Goal: Ask a question: Seek information or help from site administrators or community

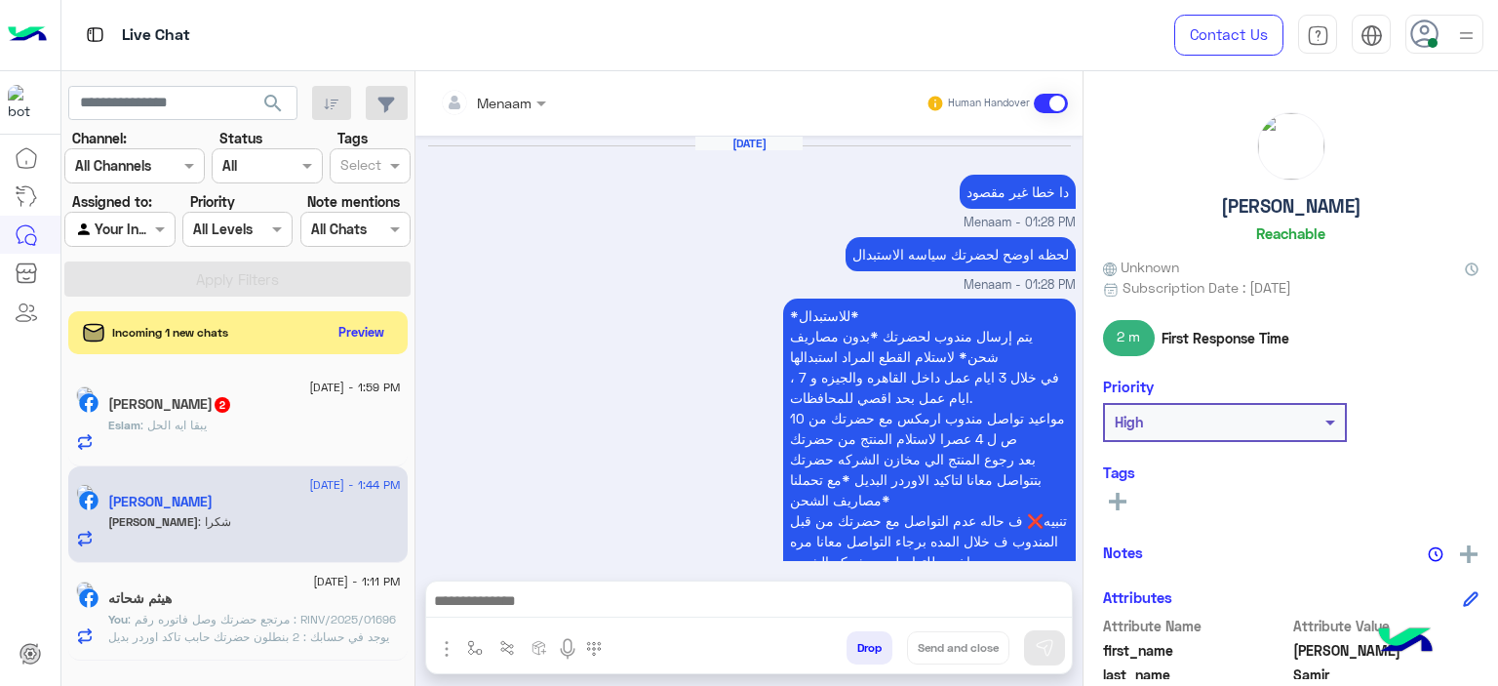
scroll to position [1405, 0]
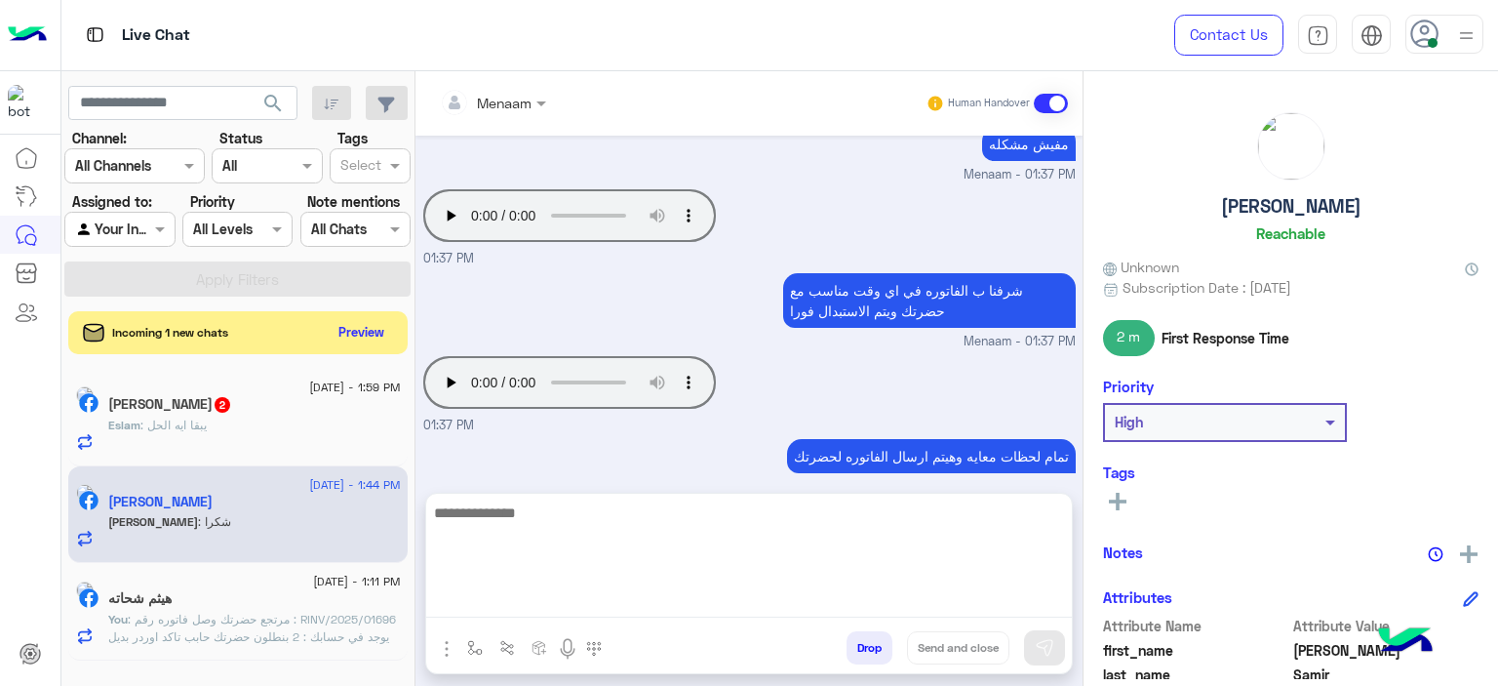
click at [511, 604] on textarea at bounding box center [749, 558] width 646 height 117
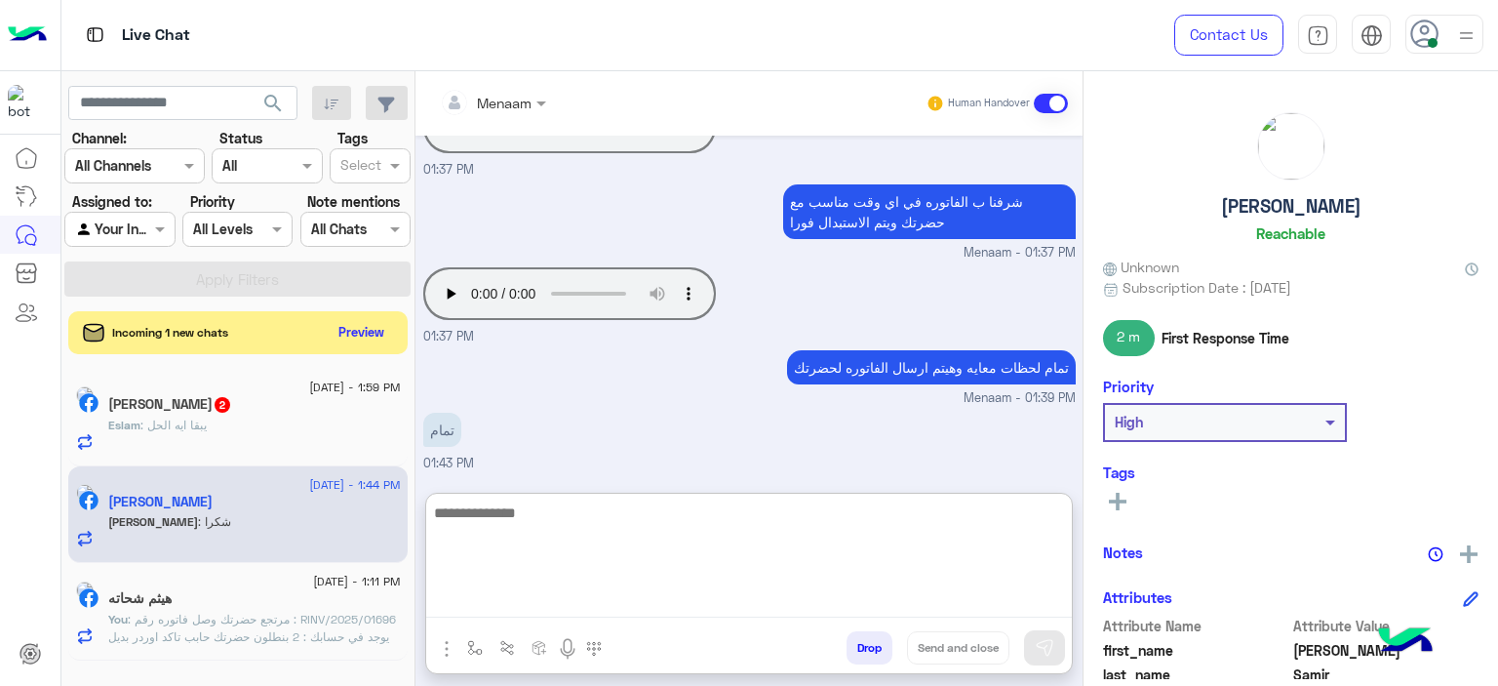
scroll to position [1397, 0]
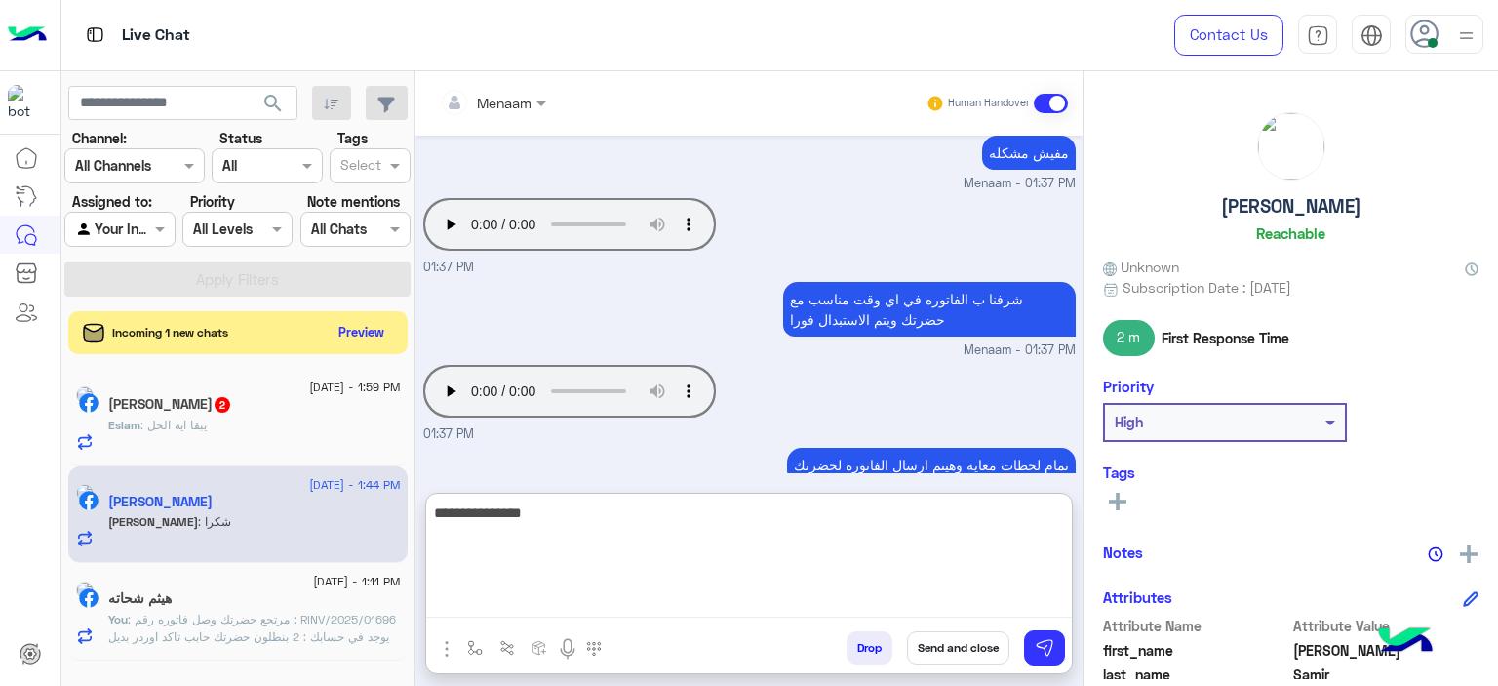
type textarea "**********"
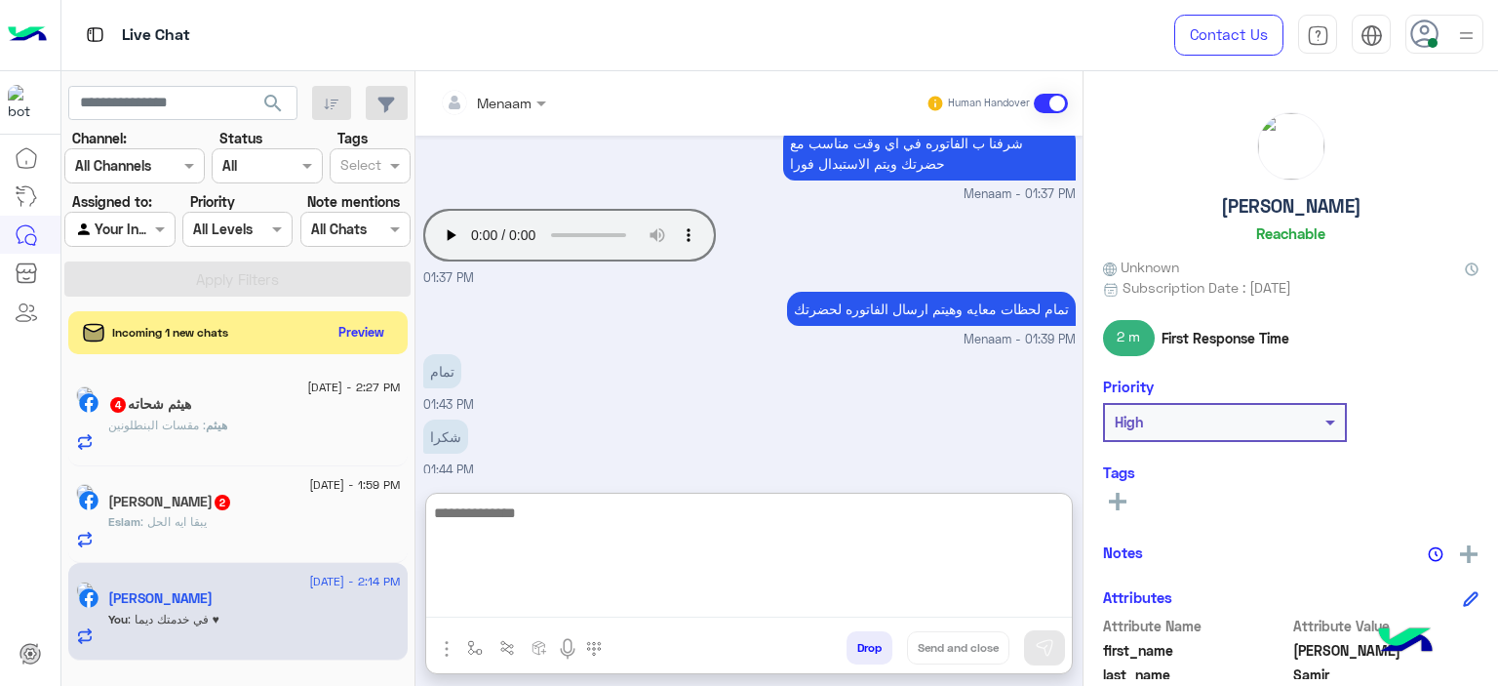
scroll to position [1556, 0]
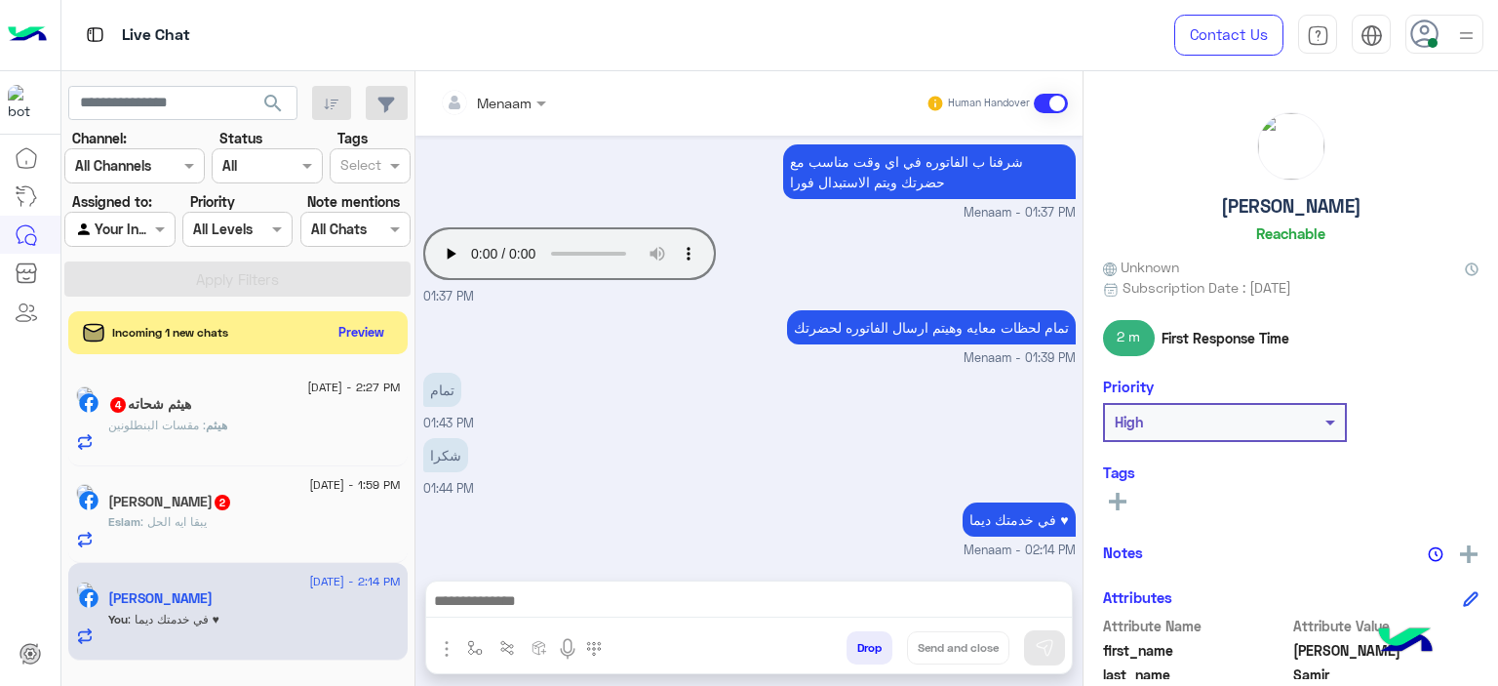
click at [851, 644] on button "Drop" at bounding box center [870, 647] width 46 height 33
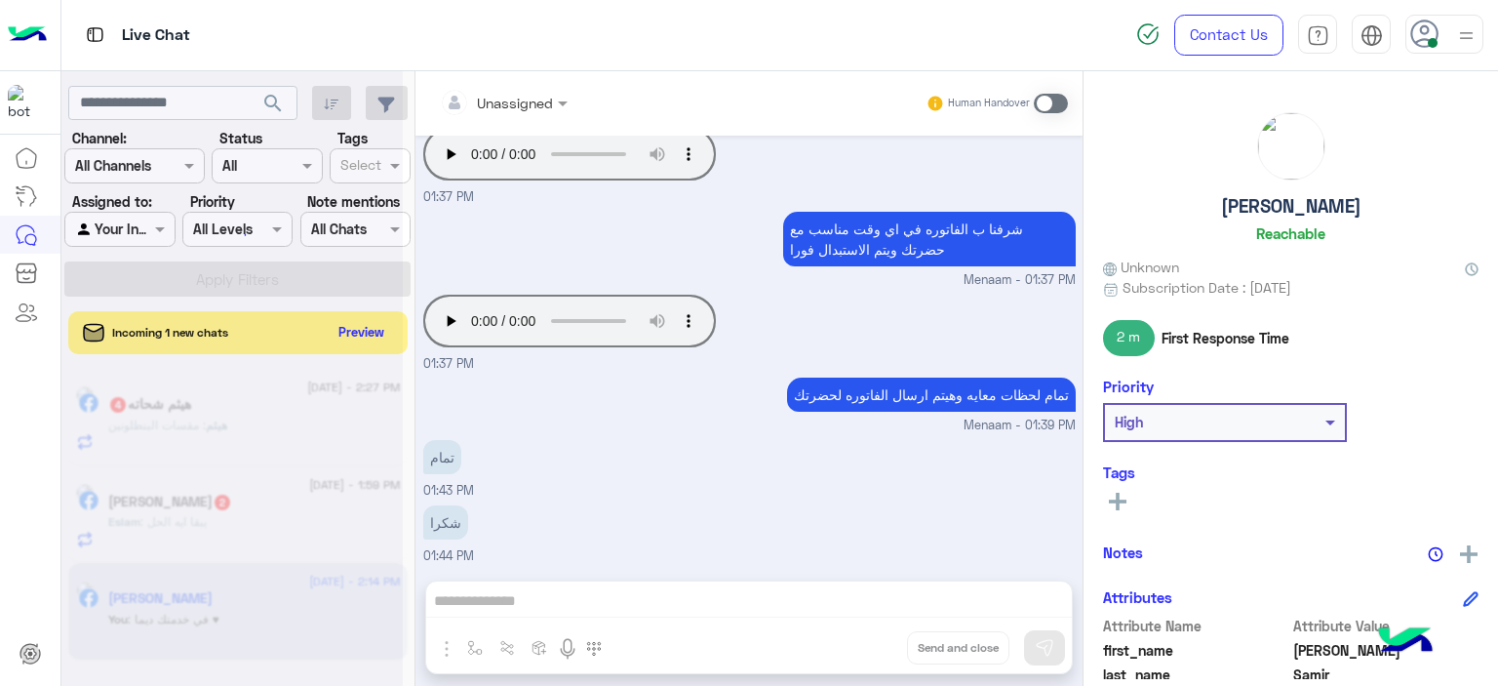
scroll to position [1503, 0]
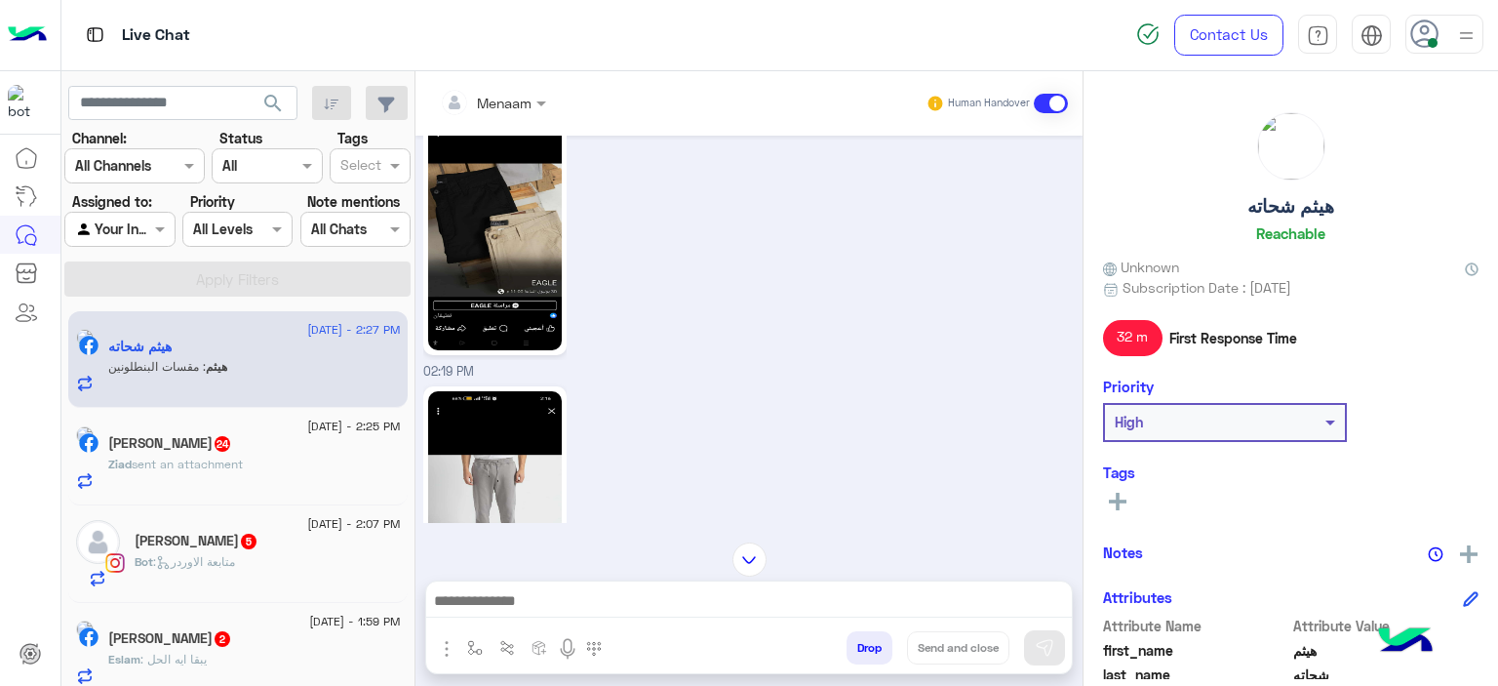
scroll to position [2631, 0]
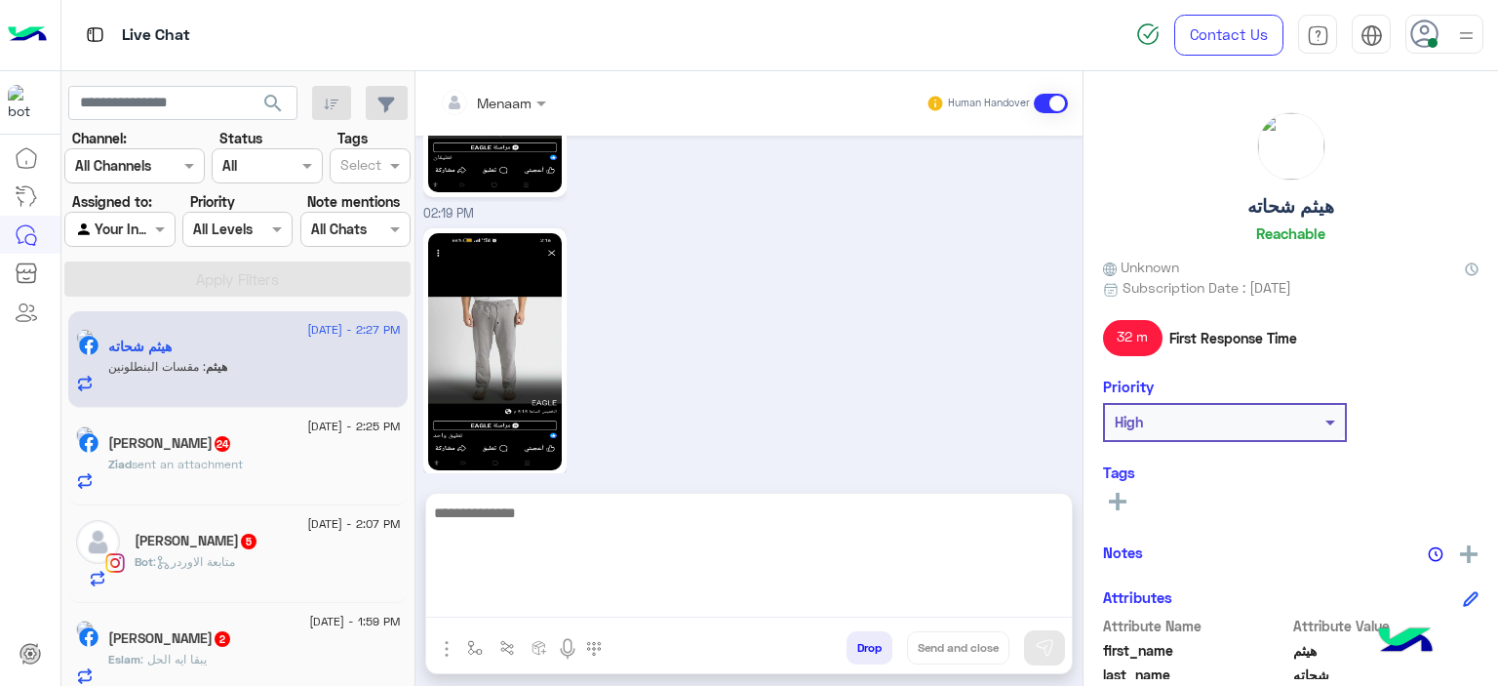
click at [554, 596] on textarea at bounding box center [749, 558] width 646 height 117
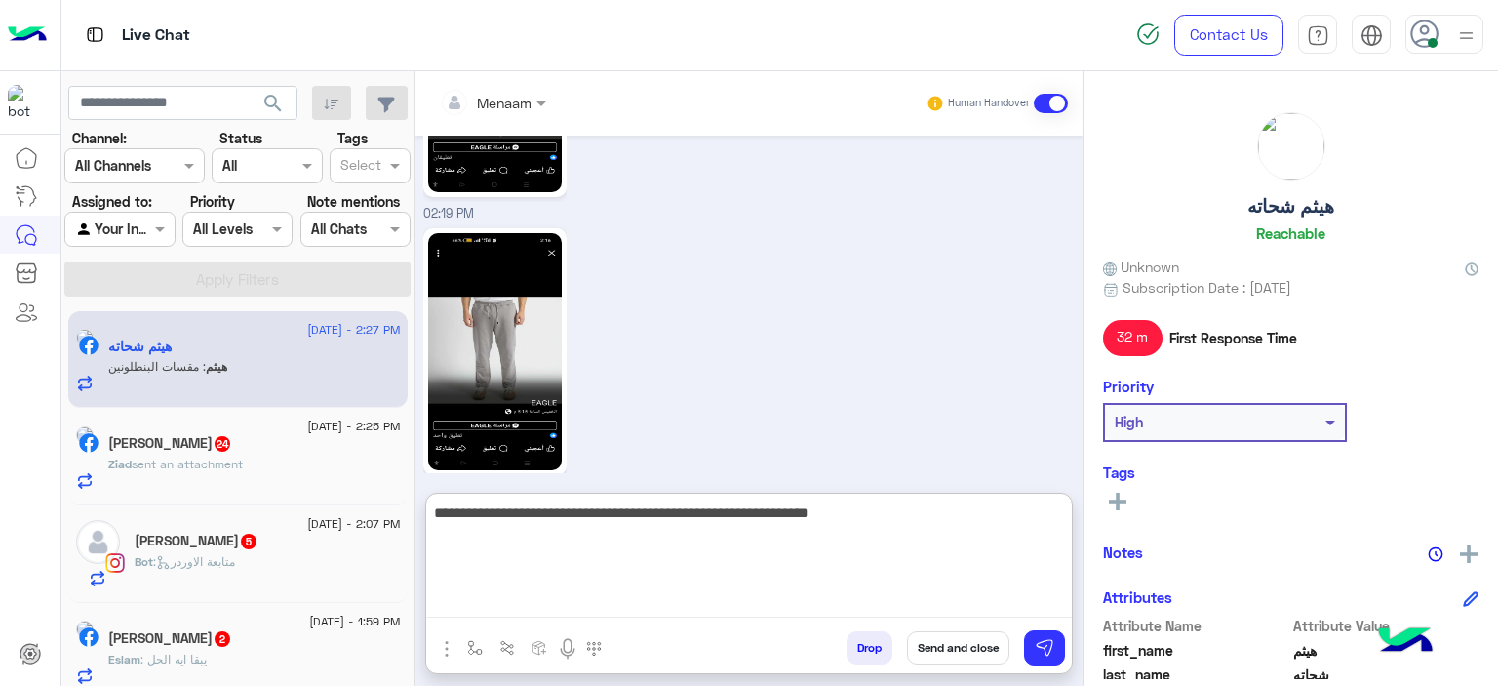
type textarea "**********"
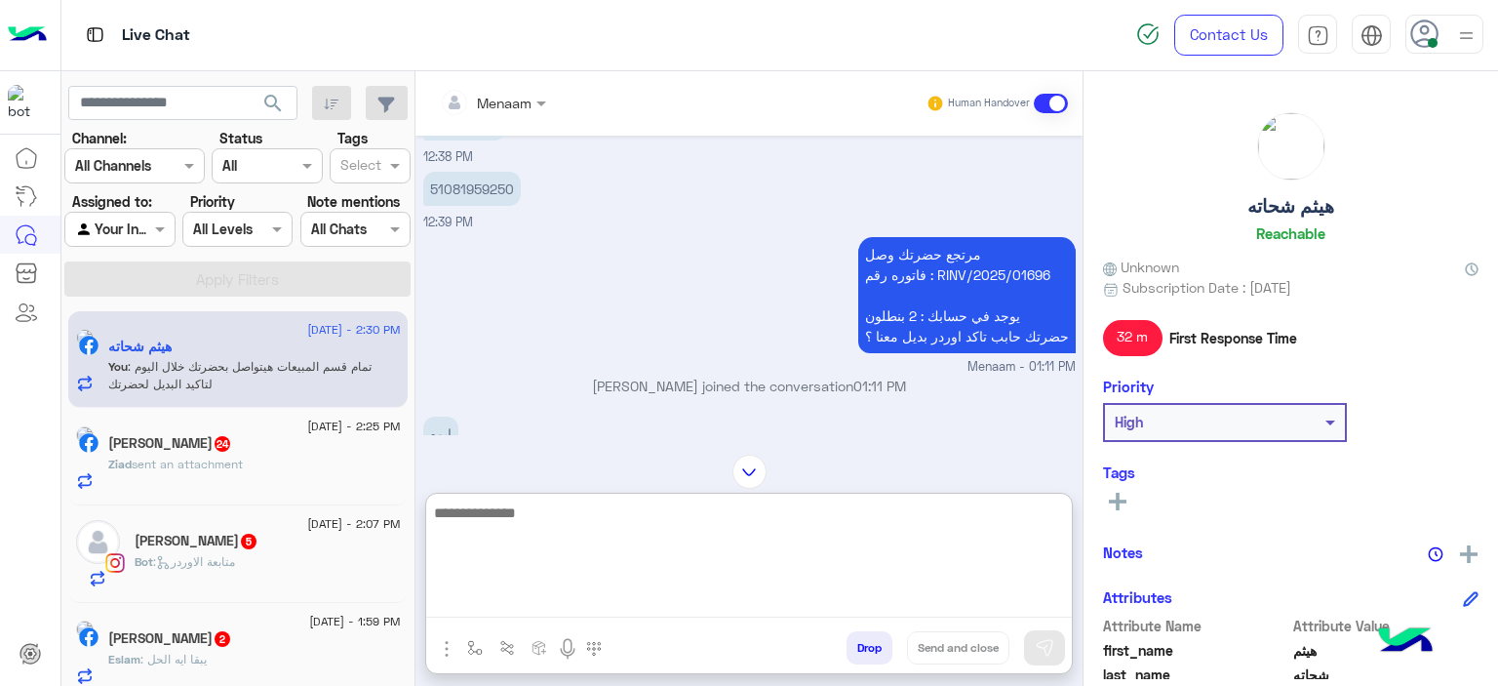
scroll to position [2022, 0]
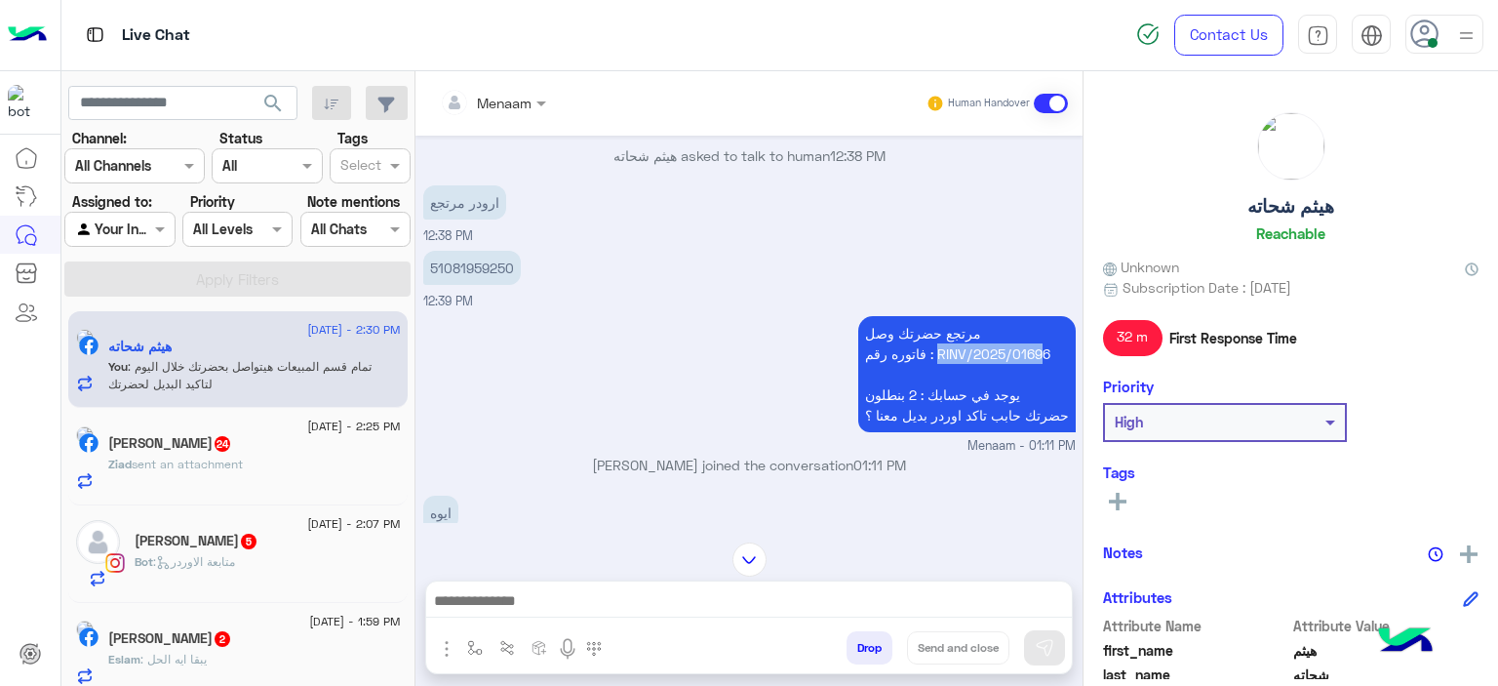
drag, startPoint x: 940, startPoint y: 345, endPoint x: 1046, endPoint y: 350, distance: 105.4
click at [1046, 350] on p "مرتجع حضرتك وصل فاتوره رقم : RINV/2025/01696 يوجد في حسابك : 2 بنطلون حضرتك حاب…" at bounding box center [966, 374] width 217 height 116
click at [1034, 347] on p "مرتجع حضرتك وصل فاتوره رقم : RINV/2025/01696 يوجد في حسابك : 2 بنطلون حضرتك حاب…" at bounding box center [966, 374] width 217 height 116
drag, startPoint x: 936, startPoint y: 349, endPoint x: 1054, endPoint y: 346, distance: 118.0
click at [1054, 346] on p "مرتجع حضرتك وصل فاتوره رقم : RINV/2025/01696 يوجد في حسابك : 2 بنطلون حضرتك حاب…" at bounding box center [966, 374] width 217 height 116
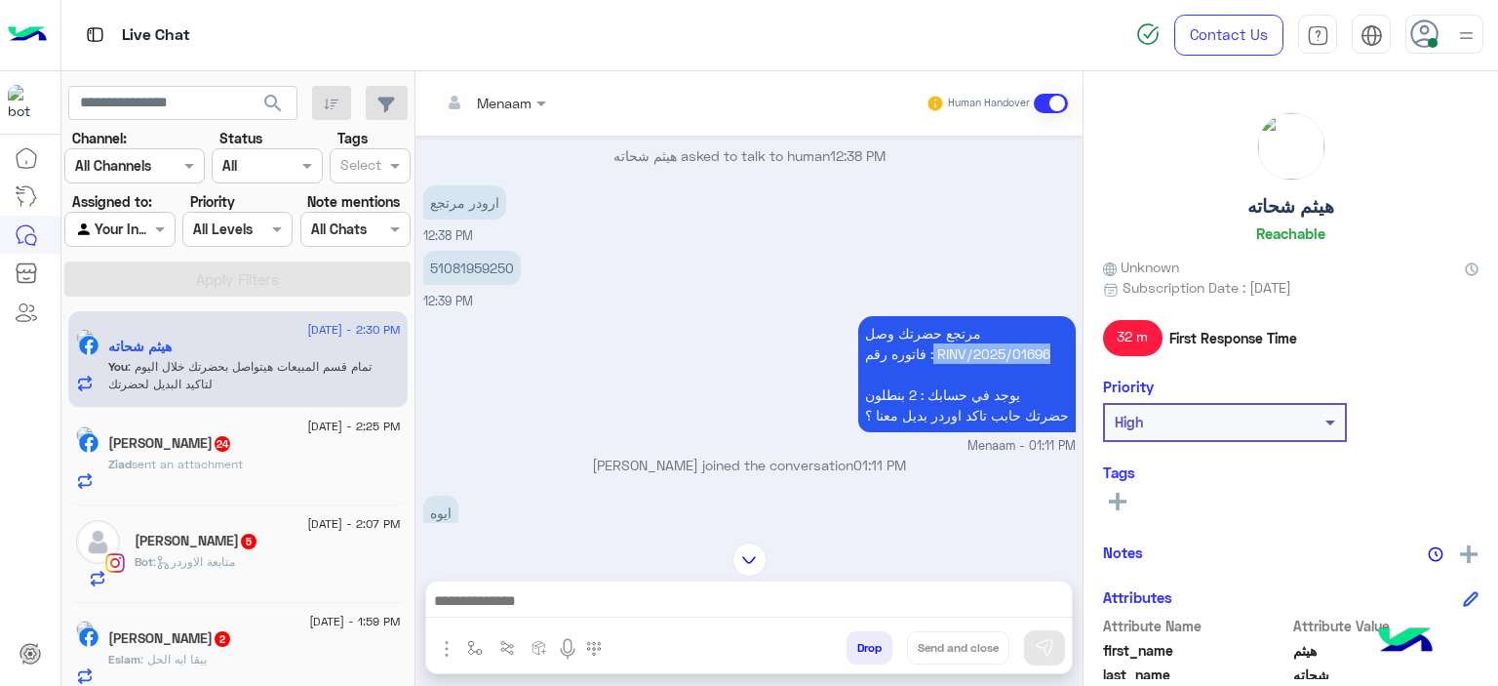
copy p "RINV/2025/01696"
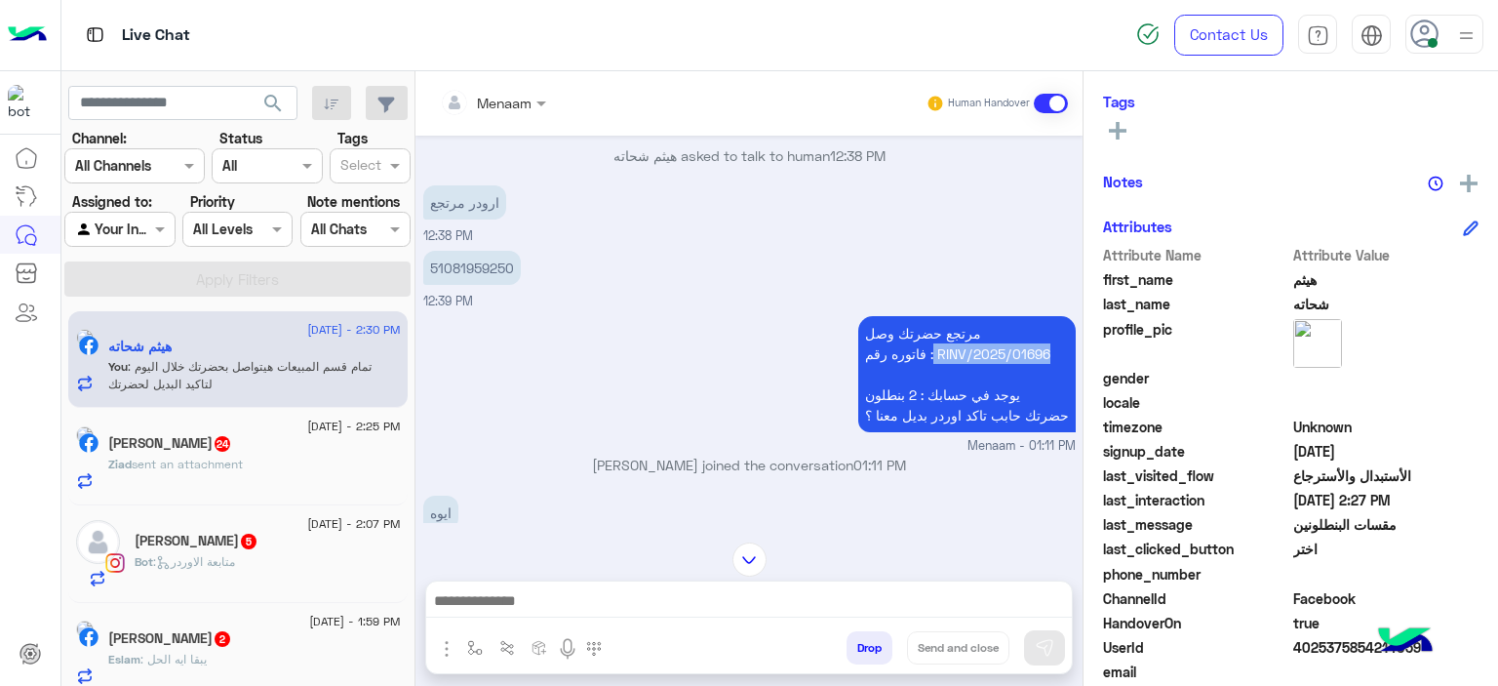
scroll to position [445, 0]
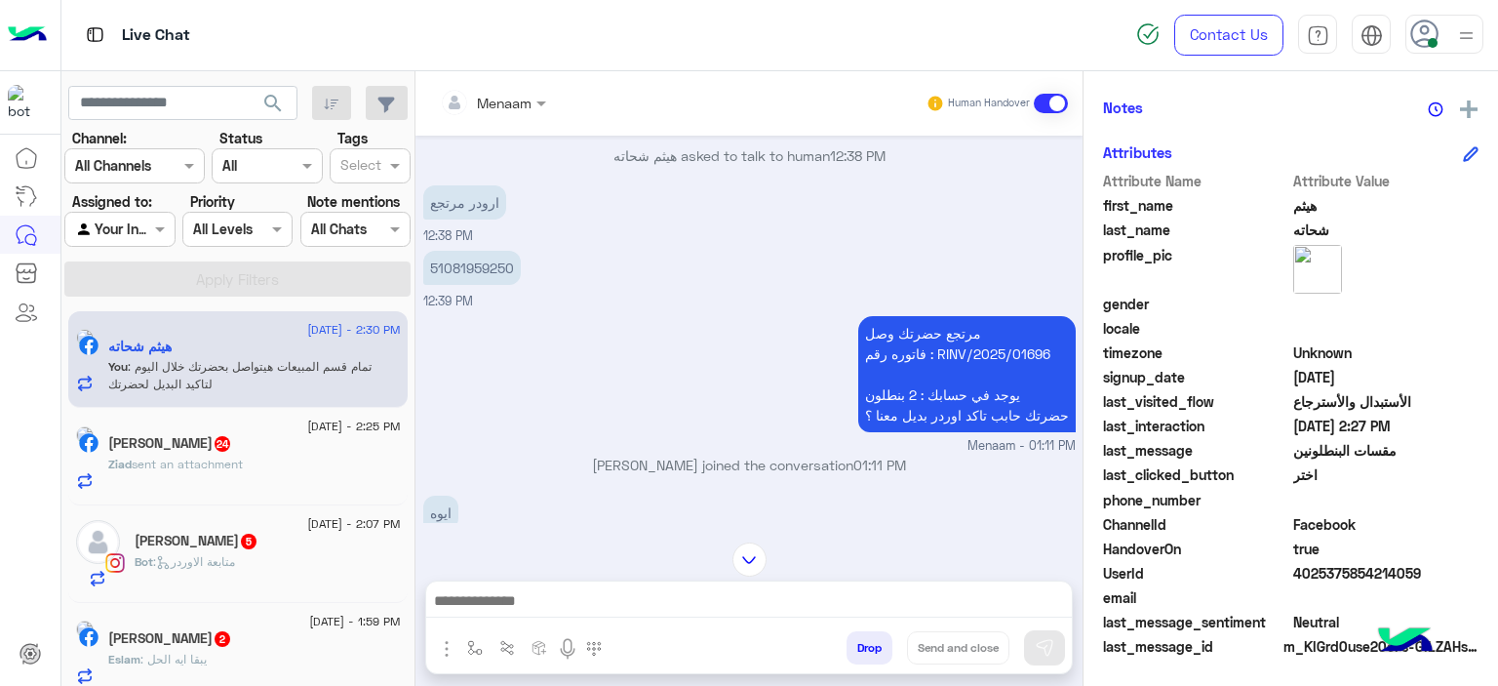
click at [1326, 574] on span "4025375854214059" at bounding box center [1386, 573] width 186 height 20
copy span "4025375854214059"
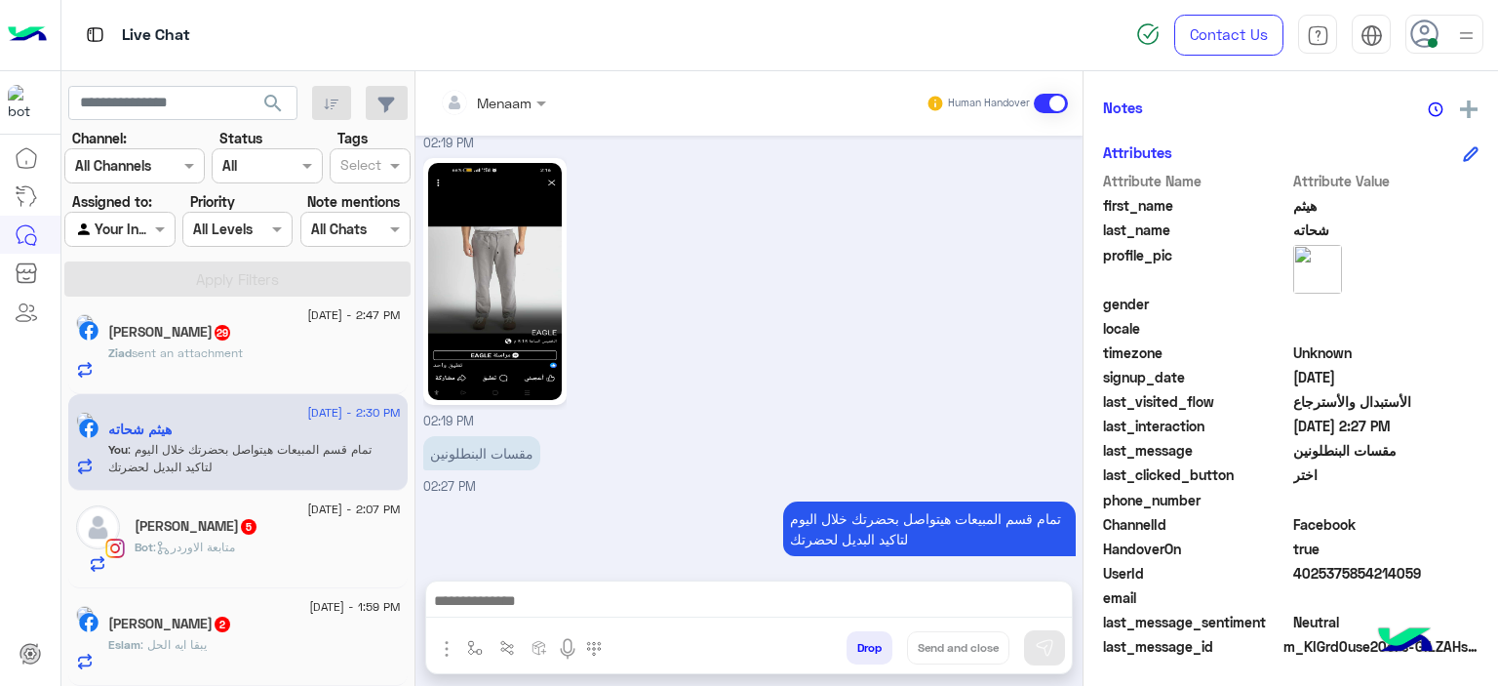
scroll to position [2714, 0]
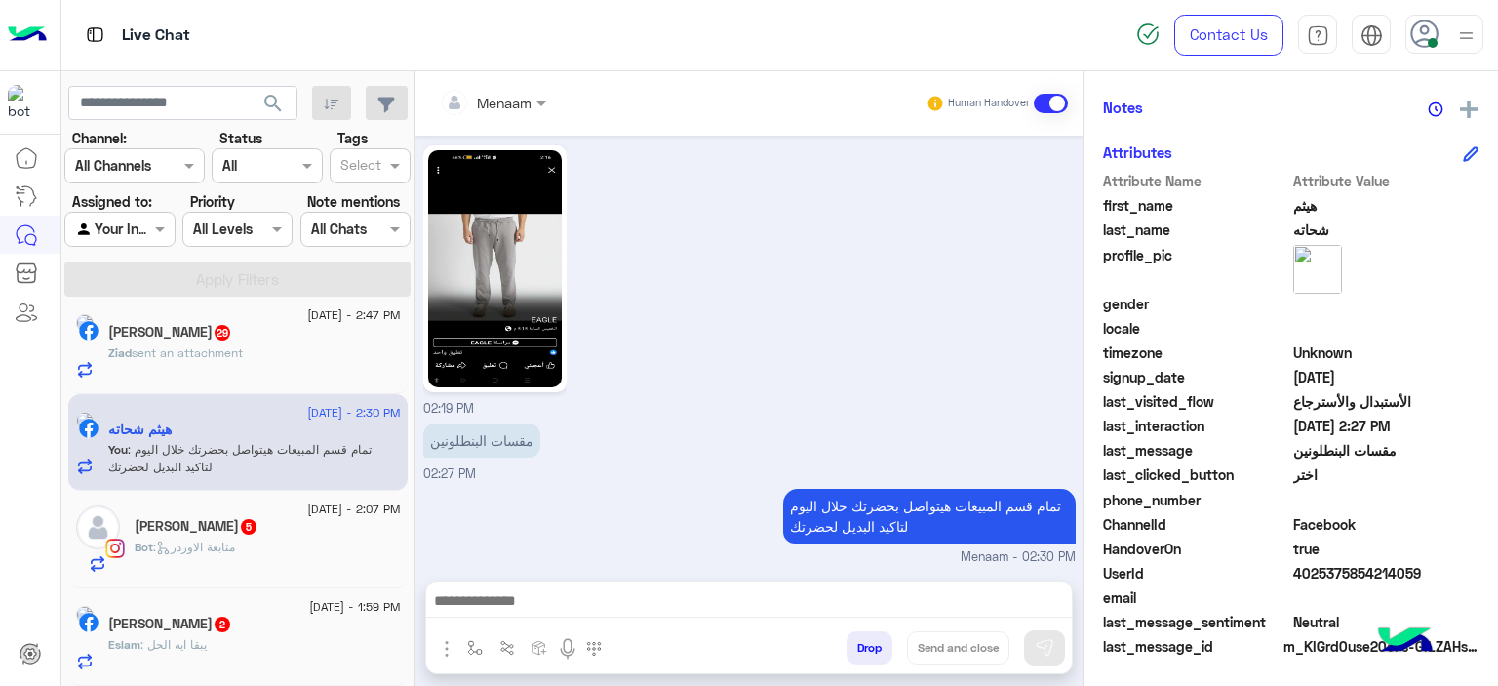
click at [172, 394] on div "[DATE] - 2:30 PM هيثم شحاته You : تمام قسم المبيعات هيتواصل بحضرتك خلال اليوم ل…" at bounding box center [237, 443] width 339 height 98
click at [207, 361] on p "Ziad sent an attachment" at bounding box center [175, 353] width 135 height 18
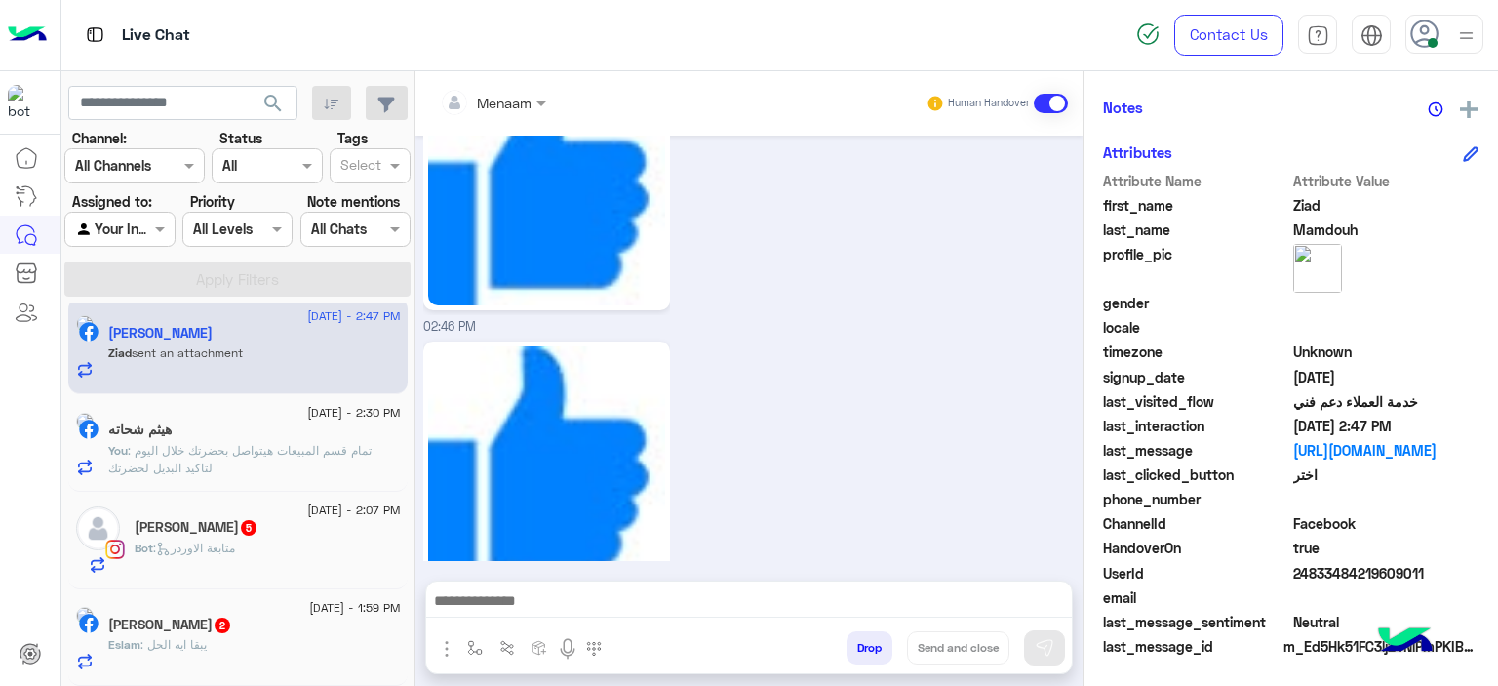
scroll to position [2996, 0]
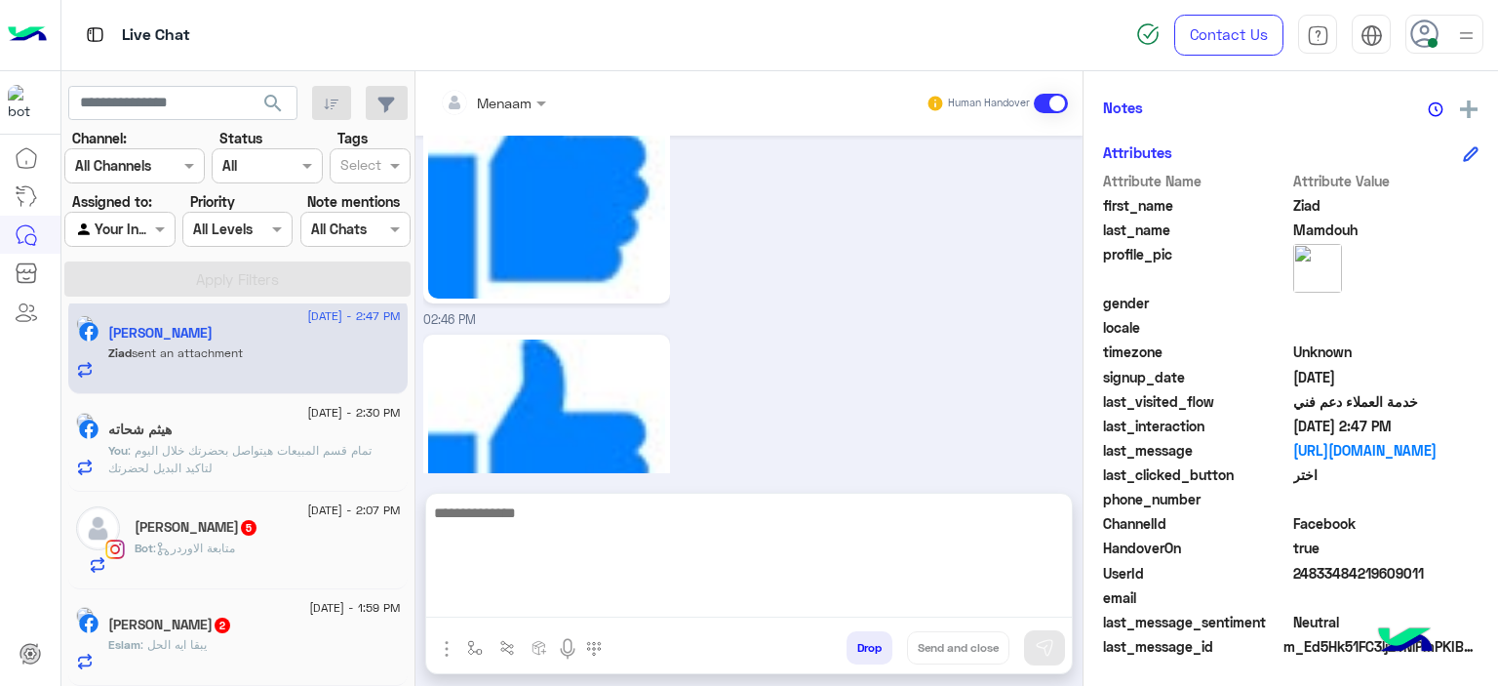
click at [546, 596] on textarea at bounding box center [749, 558] width 646 height 117
type textarea "**********"
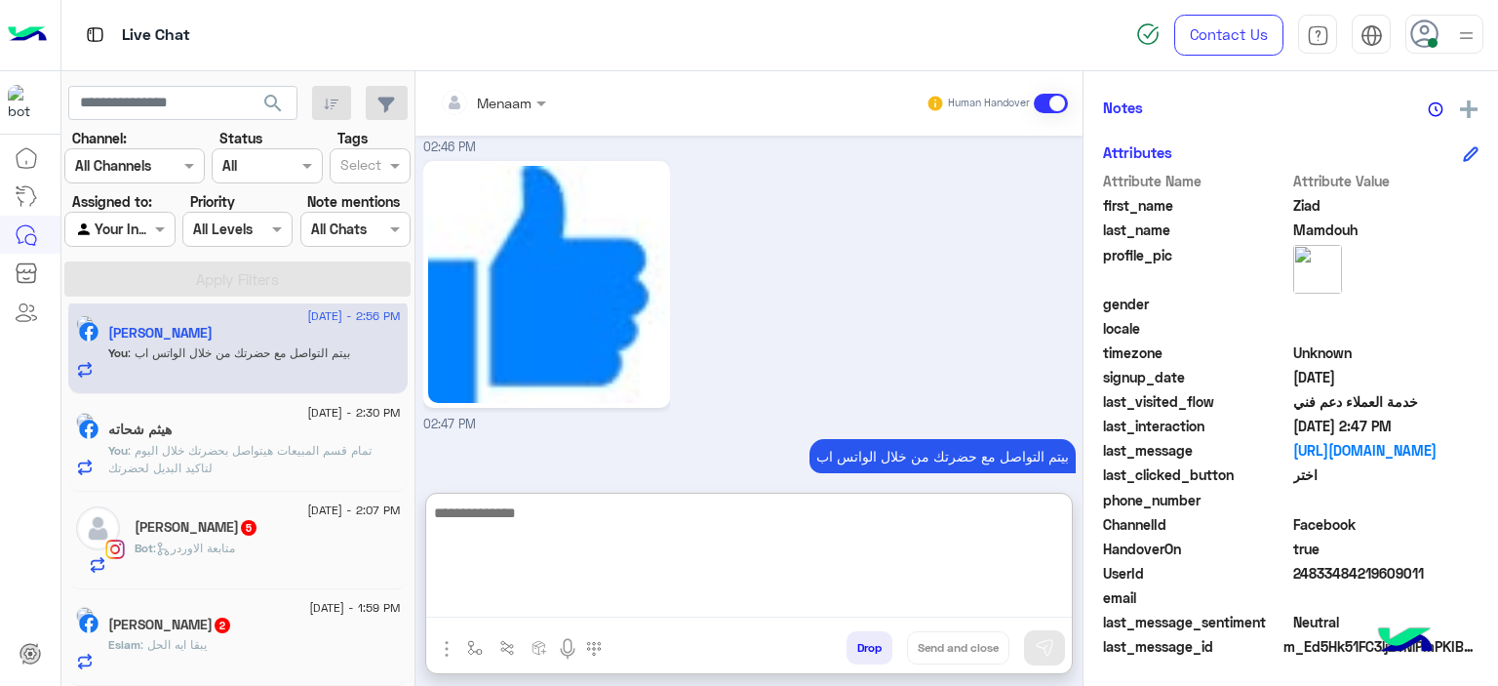
scroll to position [445, 0]
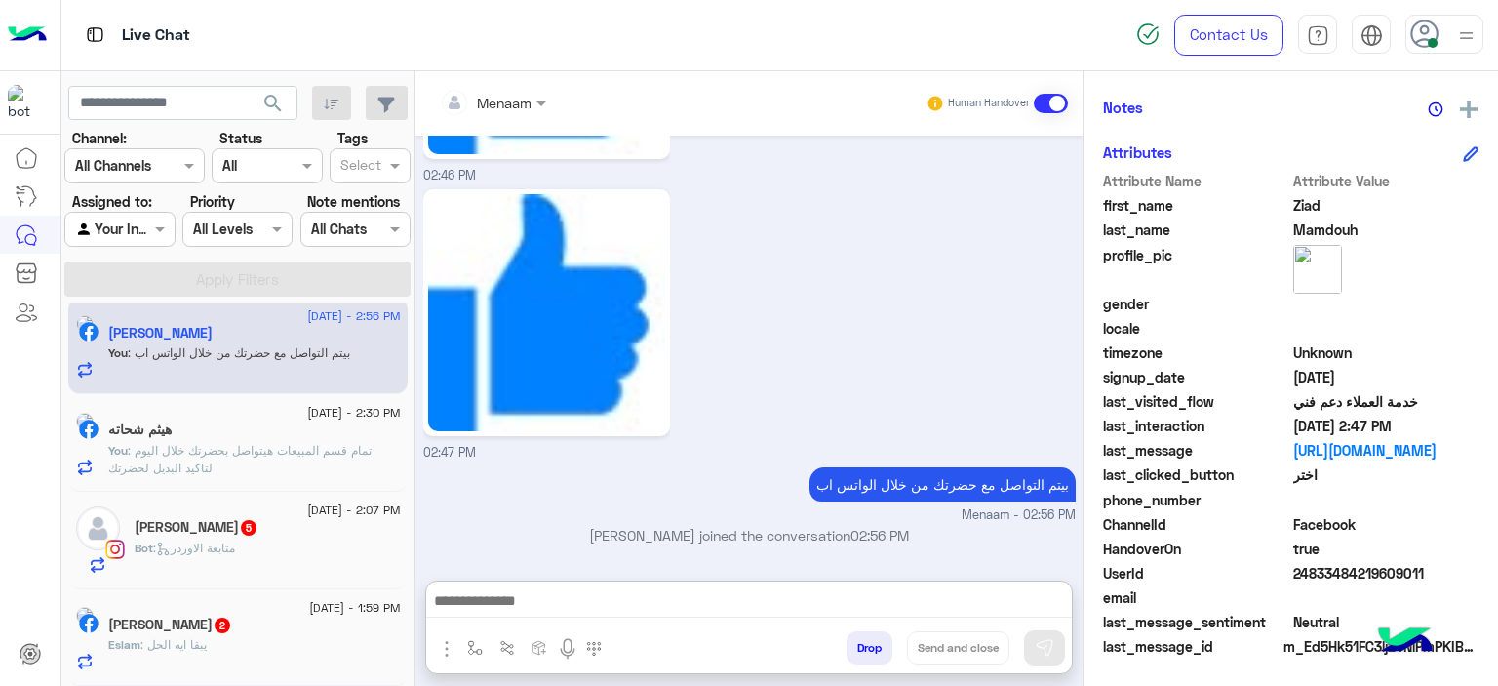
click at [1312, 264] on img at bounding box center [1317, 269] width 49 height 49
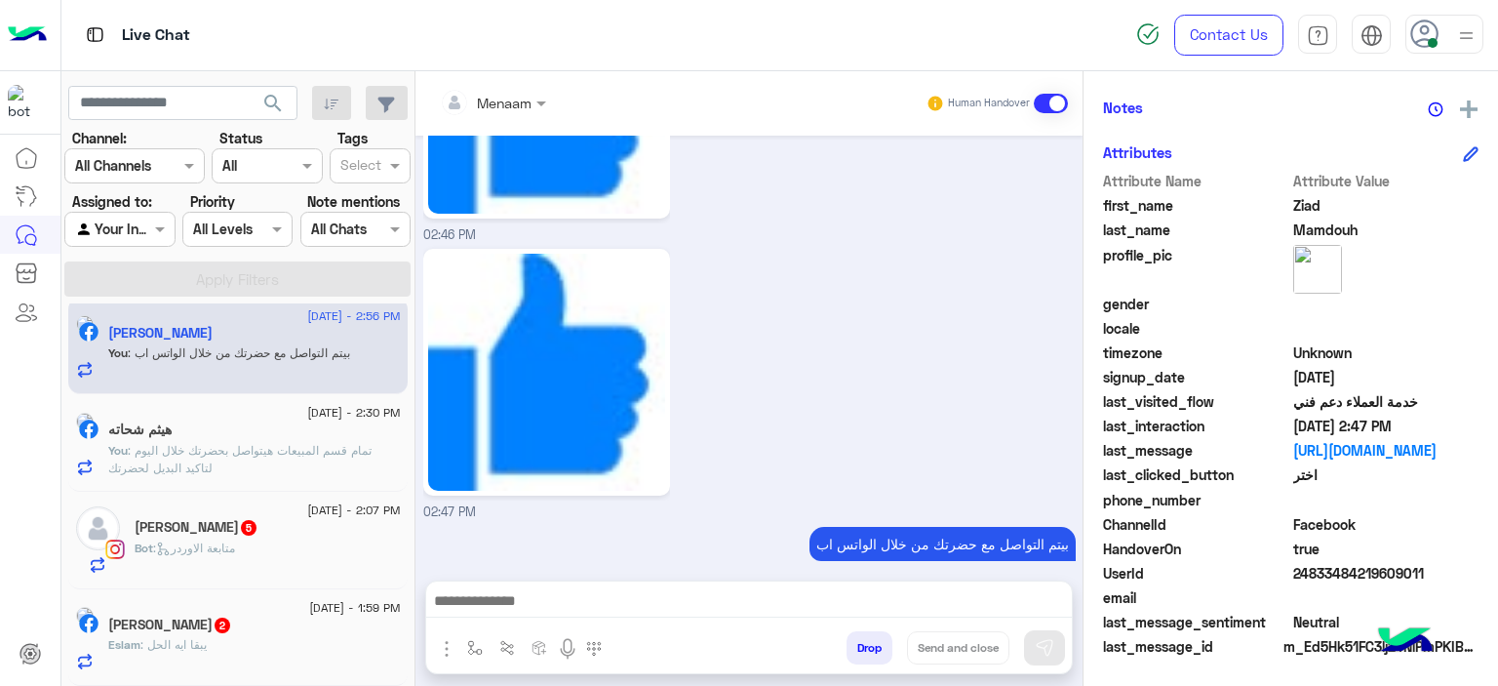
click at [859, 647] on button "Drop" at bounding box center [870, 647] width 46 height 33
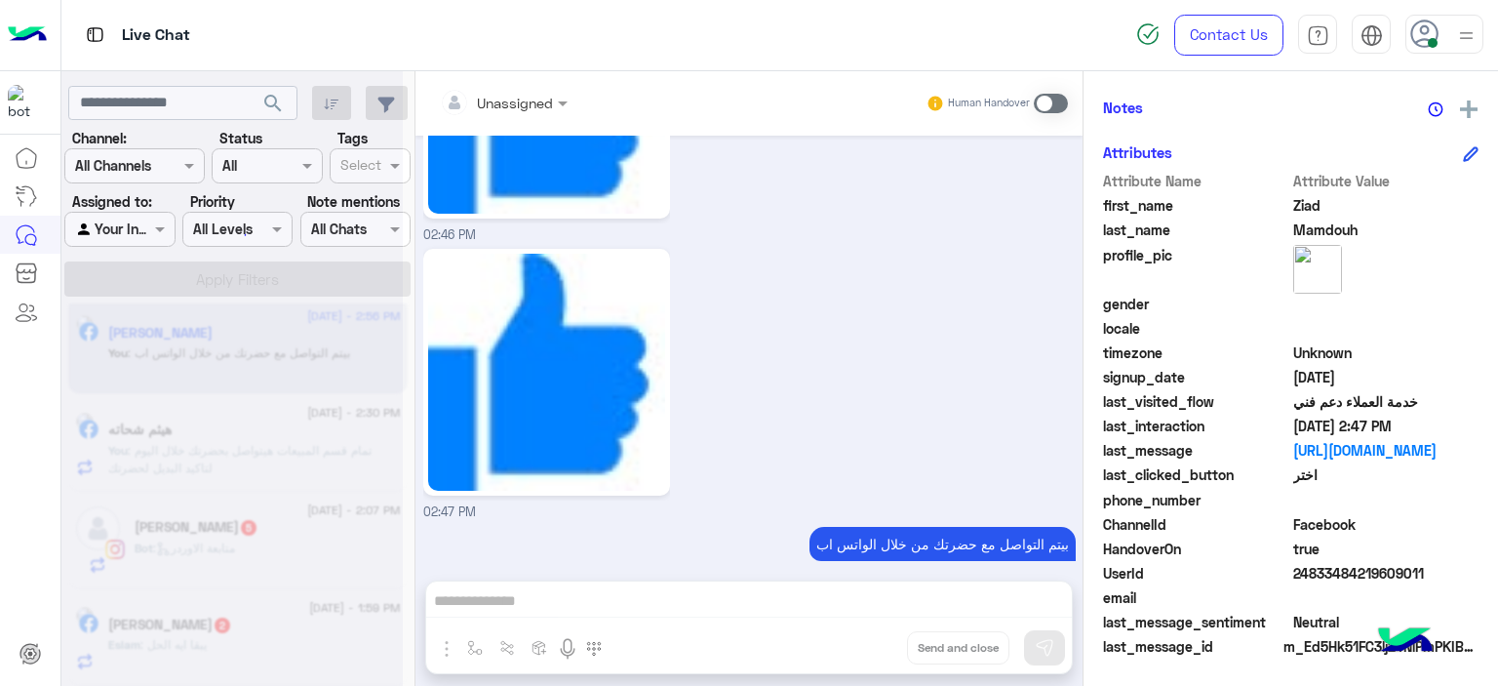
scroll to position [7428, 0]
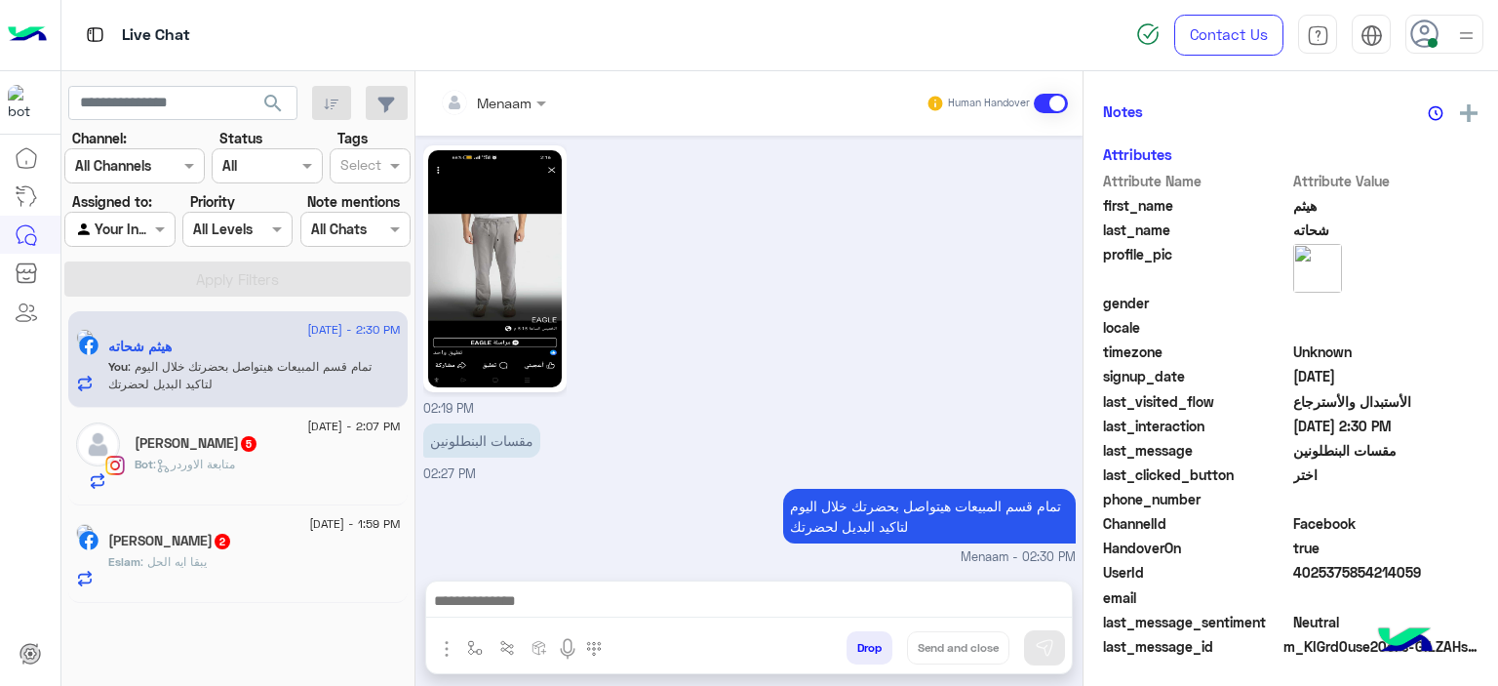
scroll to position [445, 0]
click at [878, 651] on button "Drop" at bounding box center [870, 647] width 46 height 33
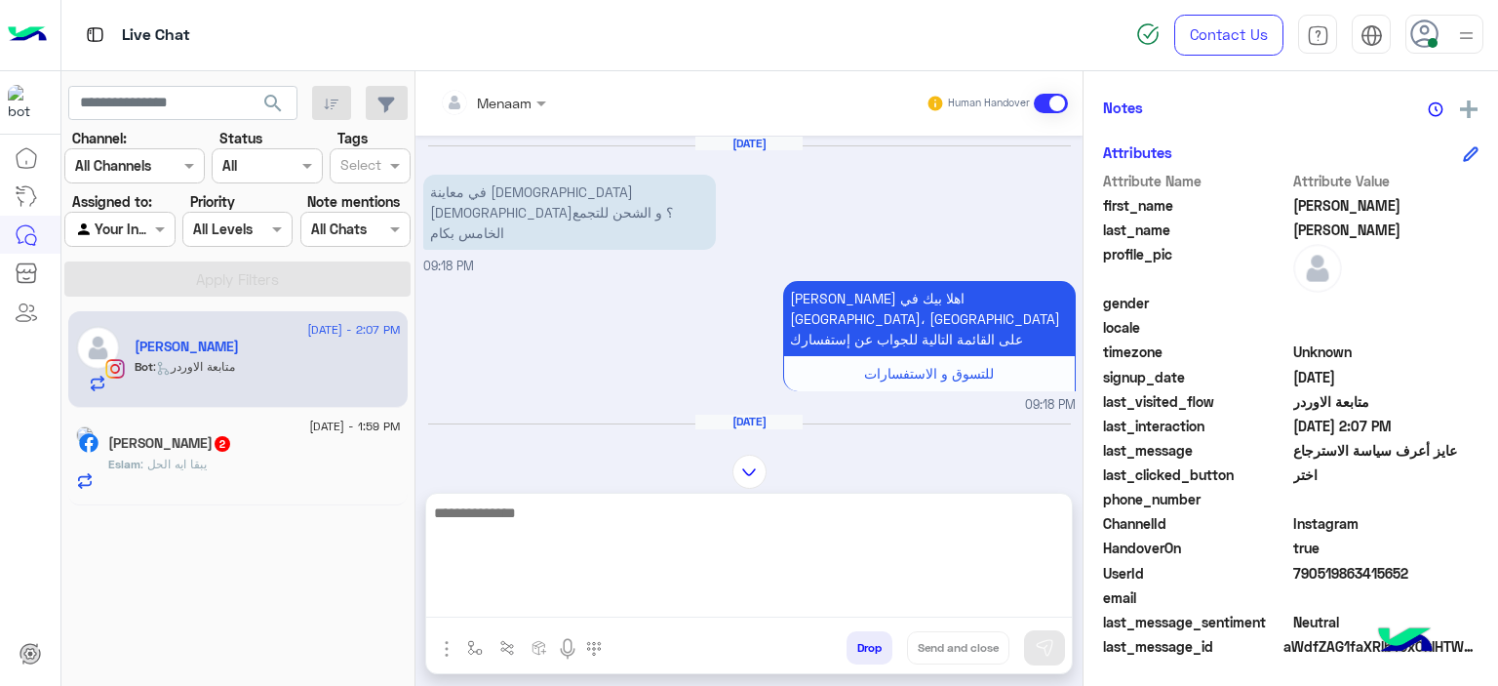
click at [625, 612] on textarea at bounding box center [749, 558] width 646 height 117
paste textarea "**********"
type textarea "**********"
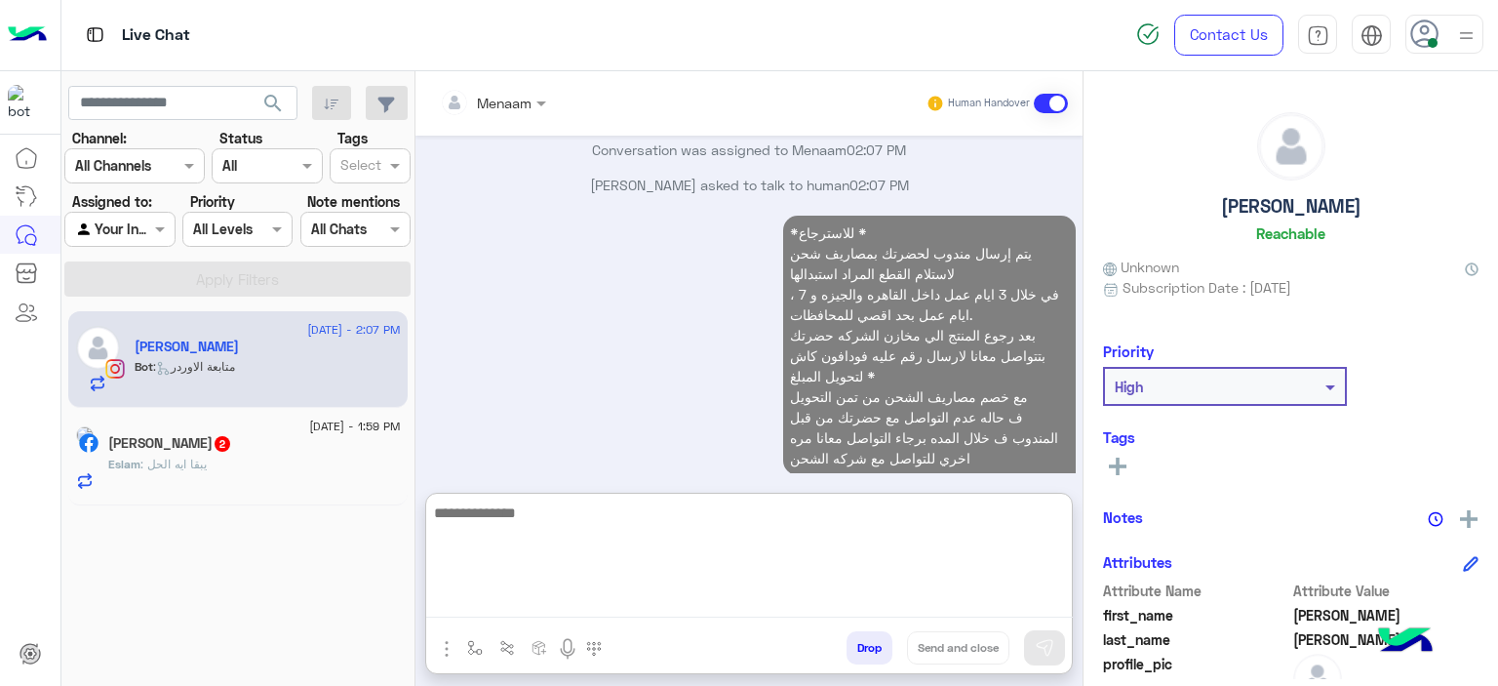
click at [1271, 208] on h5 "[PERSON_NAME]" at bounding box center [1291, 206] width 140 height 22
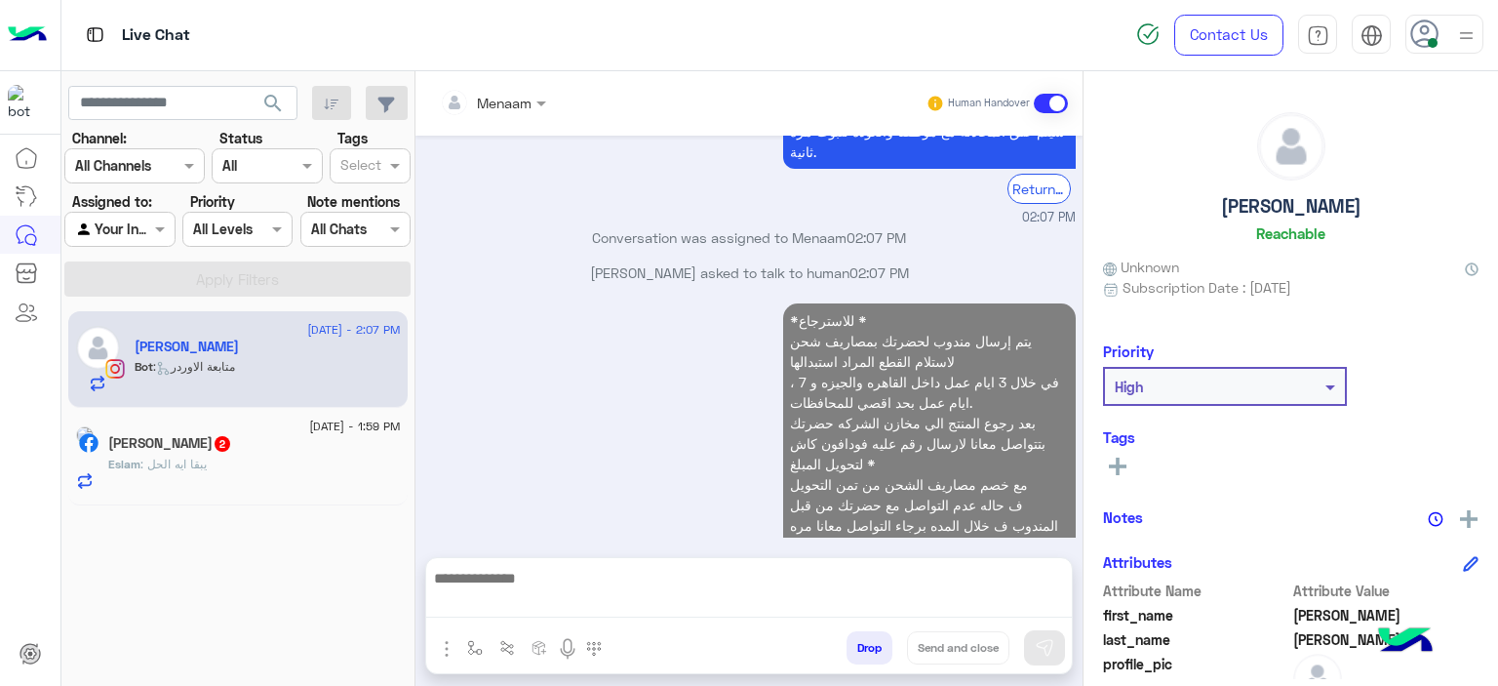
click at [1271, 208] on h5 "[PERSON_NAME]" at bounding box center [1291, 206] width 140 height 22
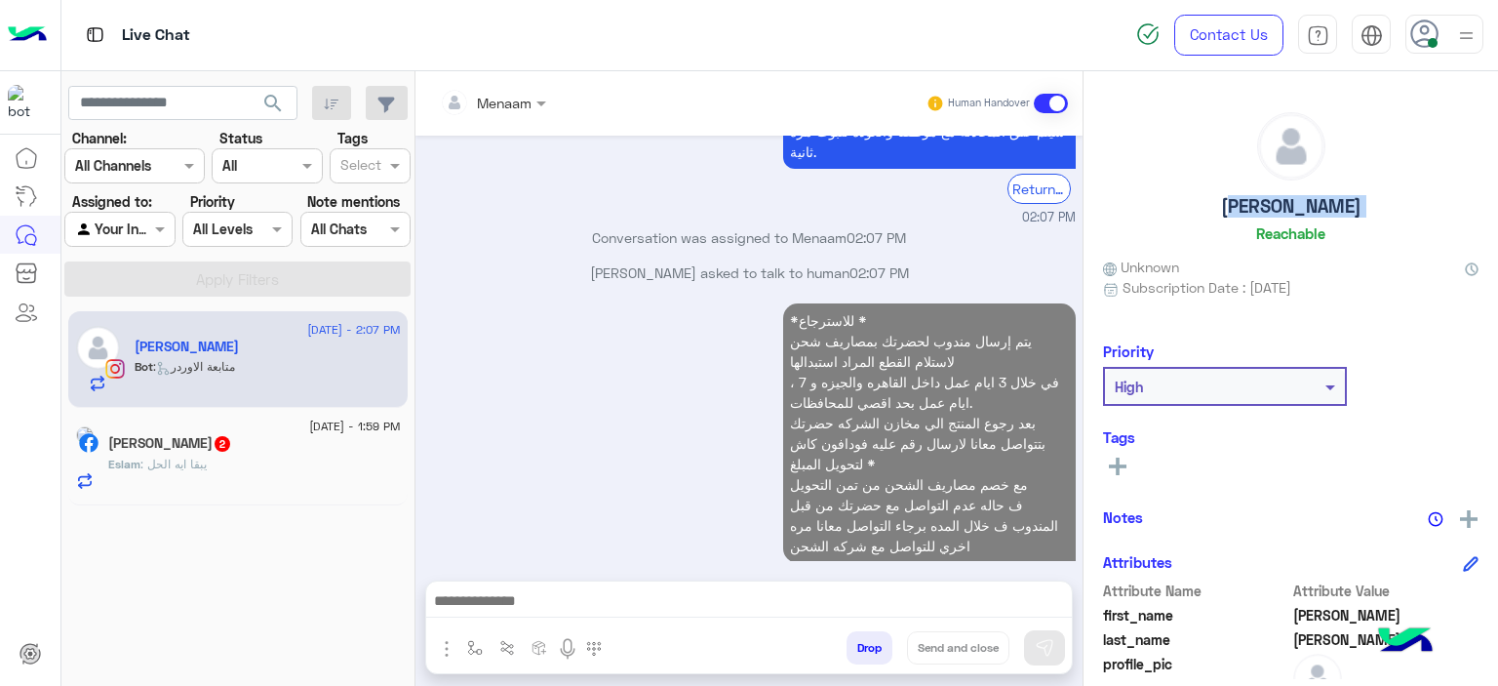
click at [1271, 208] on h5 "[PERSON_NAME]" at bounding box center [1291, 206] width 140 height 22
copy h5 "[PERSON_NAME]"
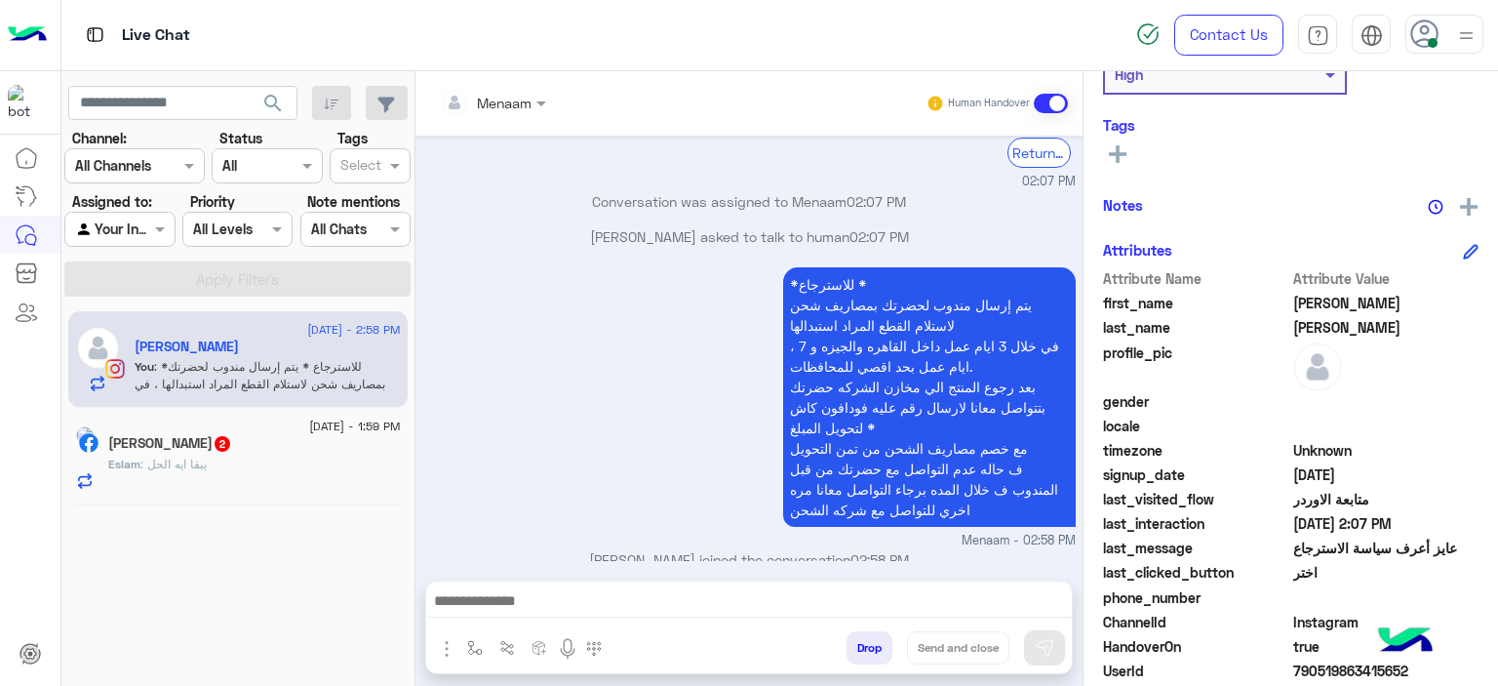
scroll to position [445, 0]
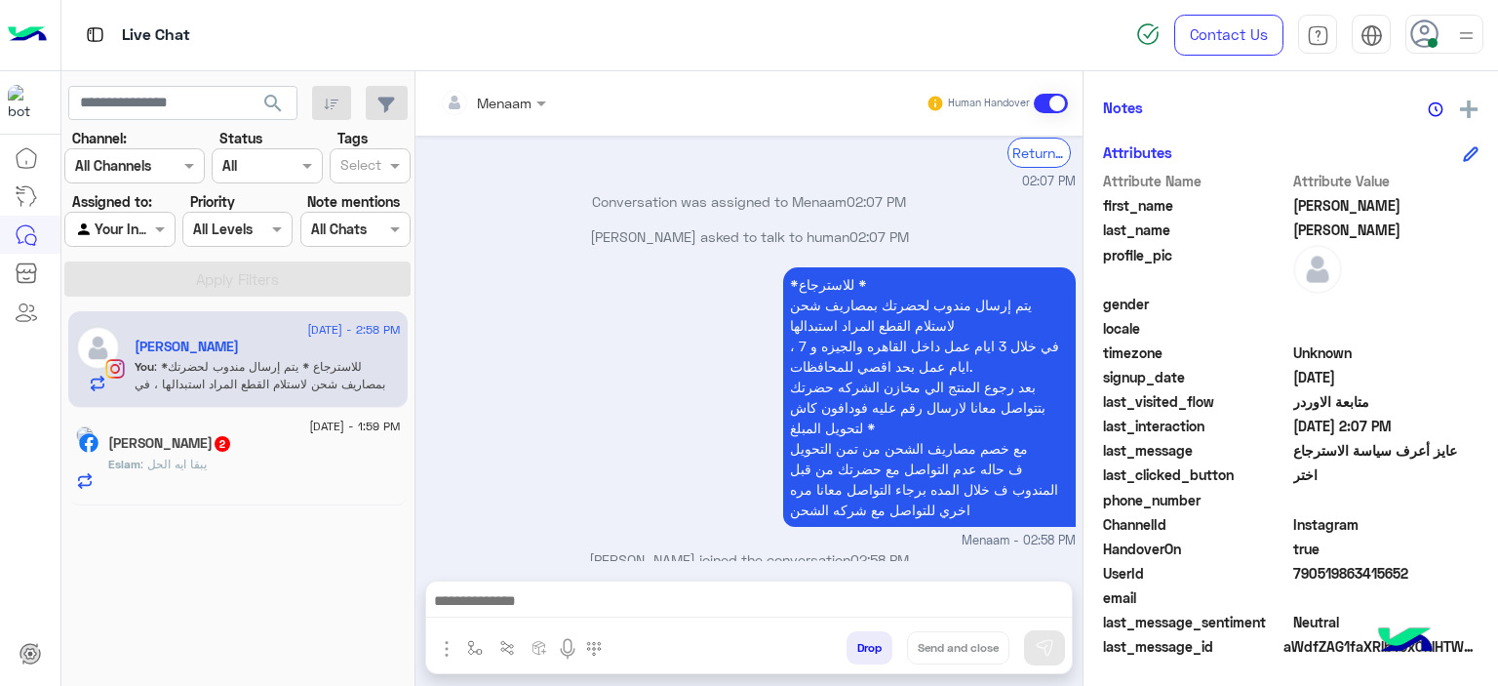
click at [1315, 569] on span "790519863415652" at bounding box center [1386, 573] width 186 height 20
copy span "790519863415652"
click at [230, 452] on span "2" at bounding box center [223, 444] width 16 height 16
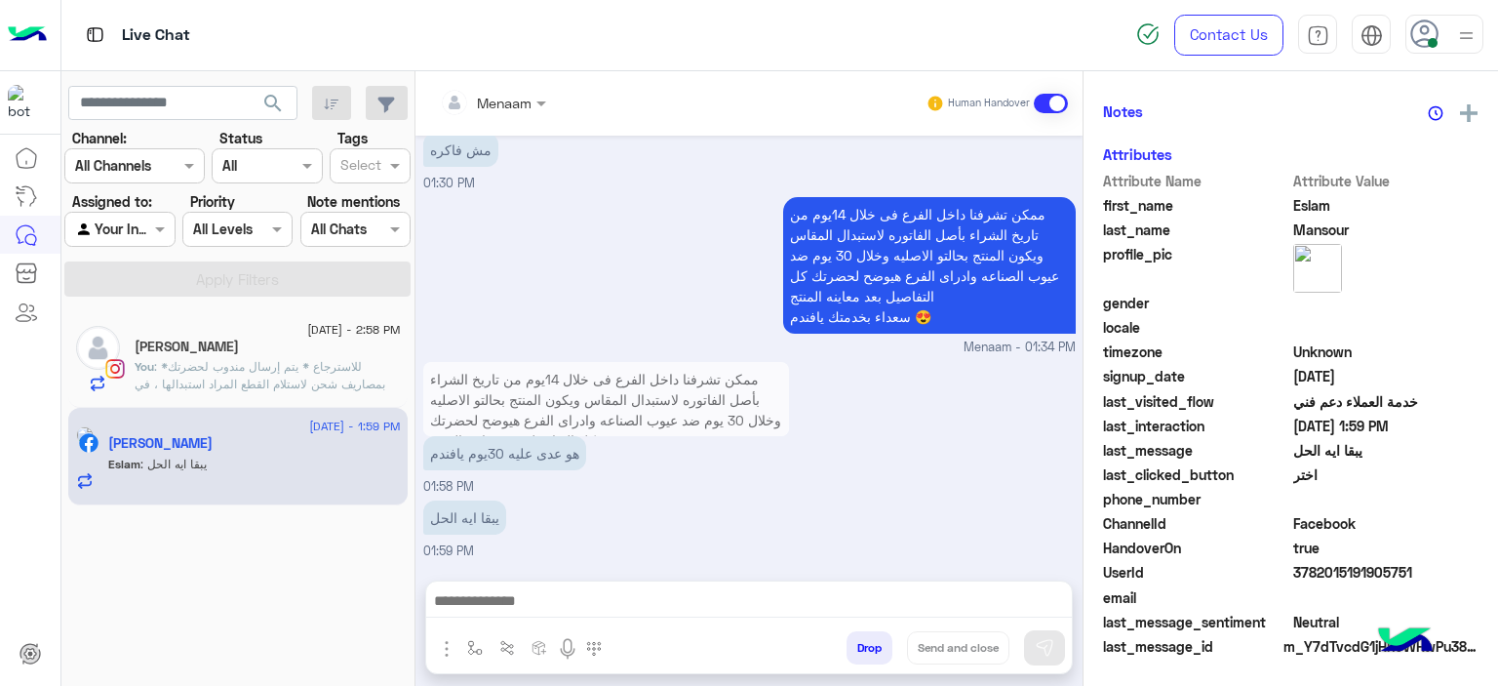
scroll to position [445, 0]
click at [568, 600] on textarea at bounding box center [749, 602] width 647 height 29
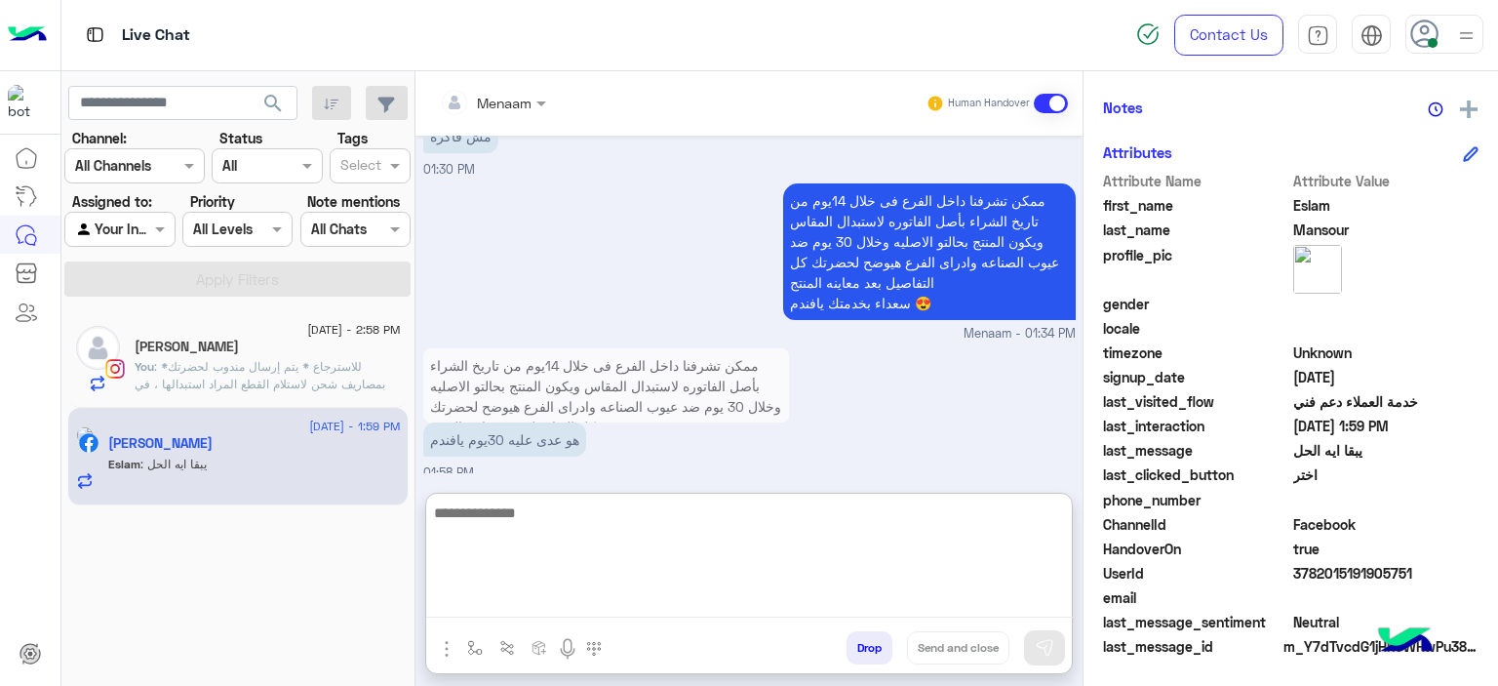
scroll to position [1439, 0]
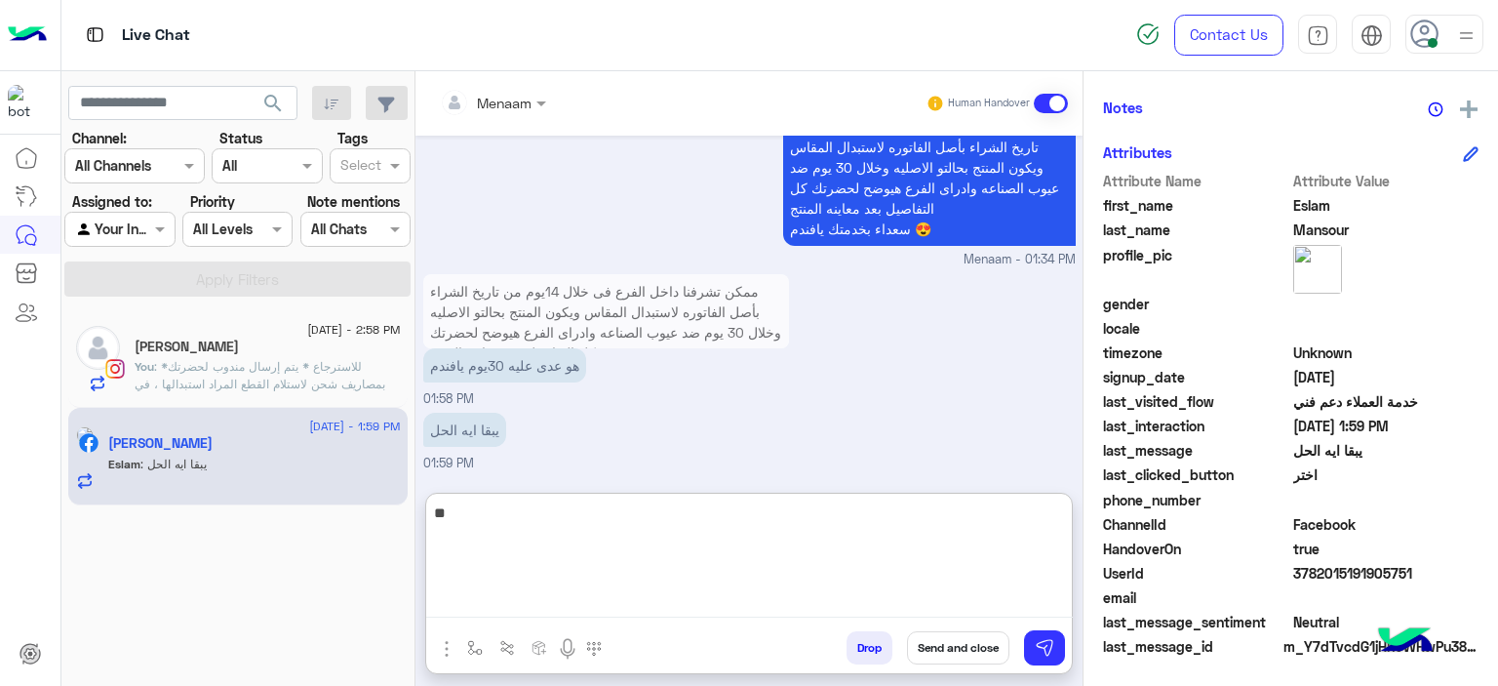
type textarea "*"
type textarea "**********"
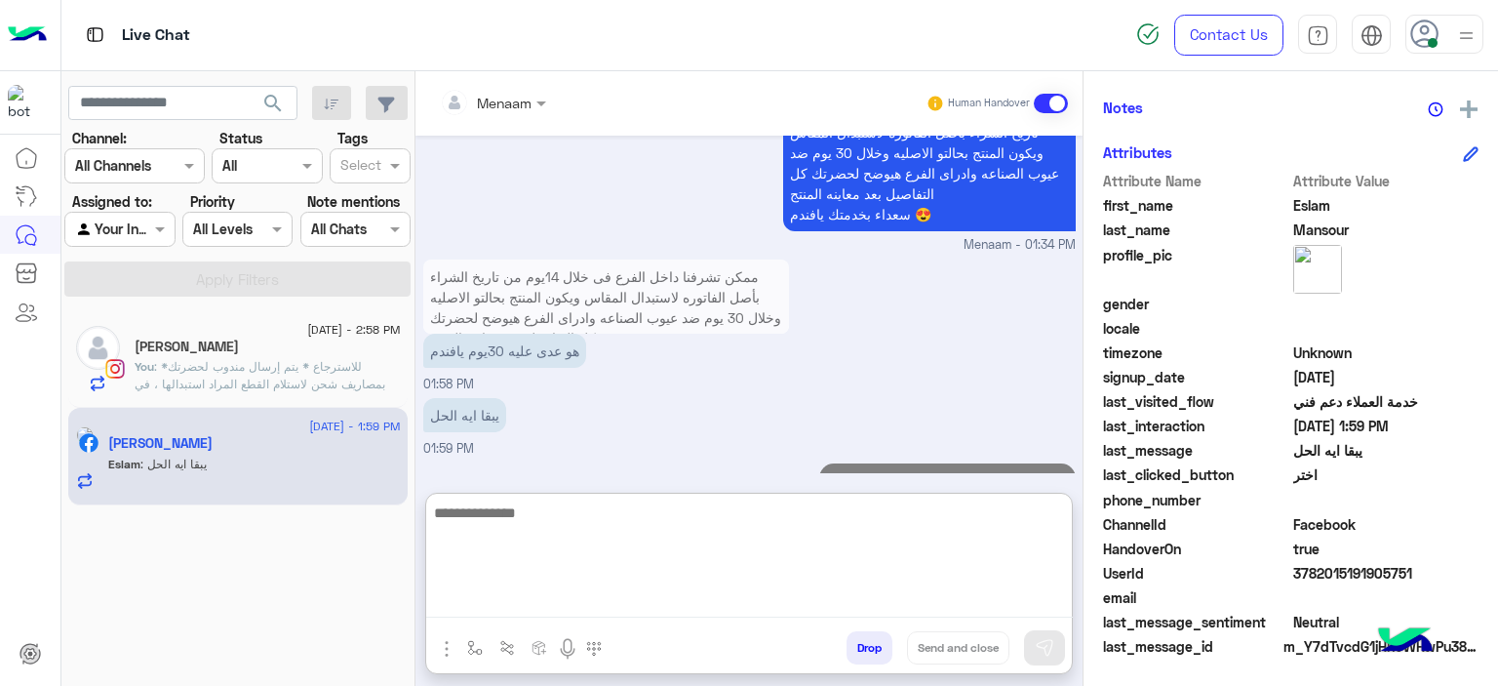
scroll to position [1501, 0]
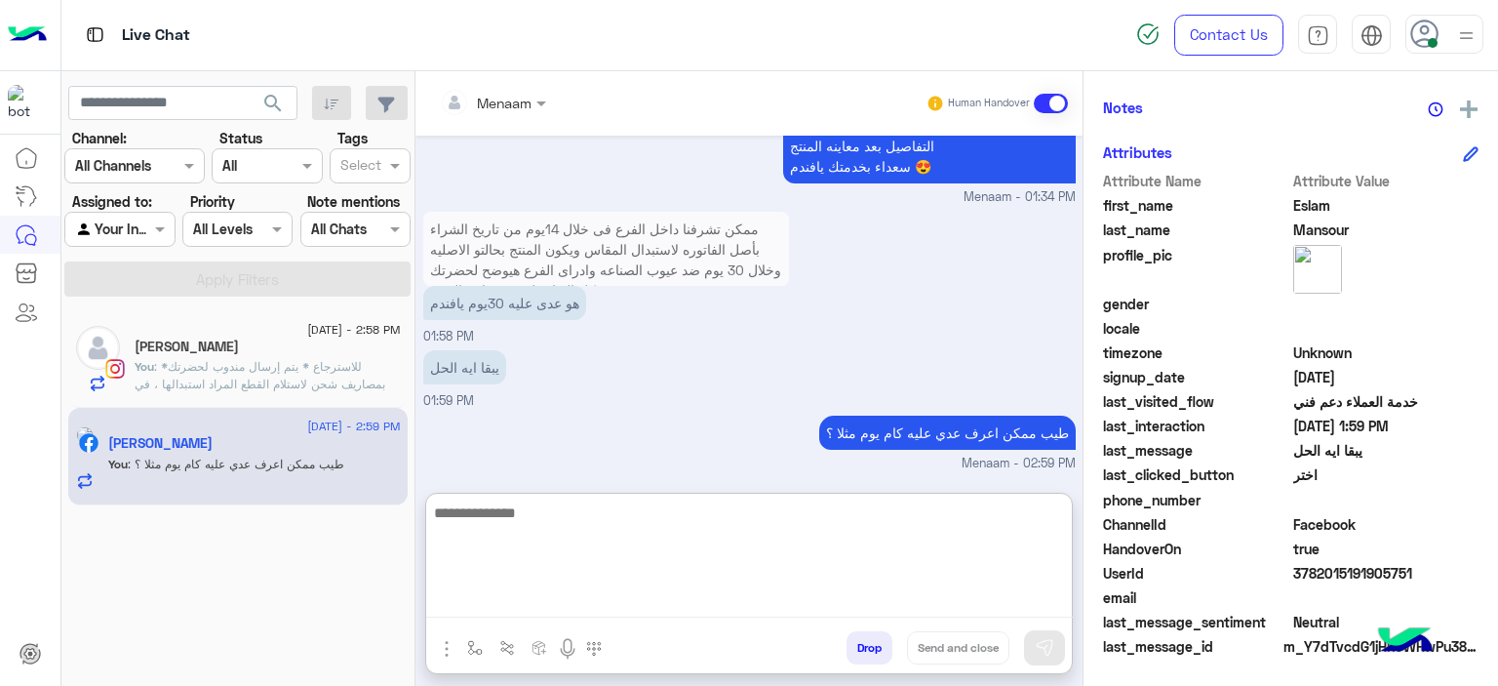
click at [240, 378] on span ": *للاسترجاع * يتم إرسال مندوب لحضرتك بمصاريف شحن لاستلام القطع المراد استبداله…" at bounding box center [267, 436] width 264 height 155
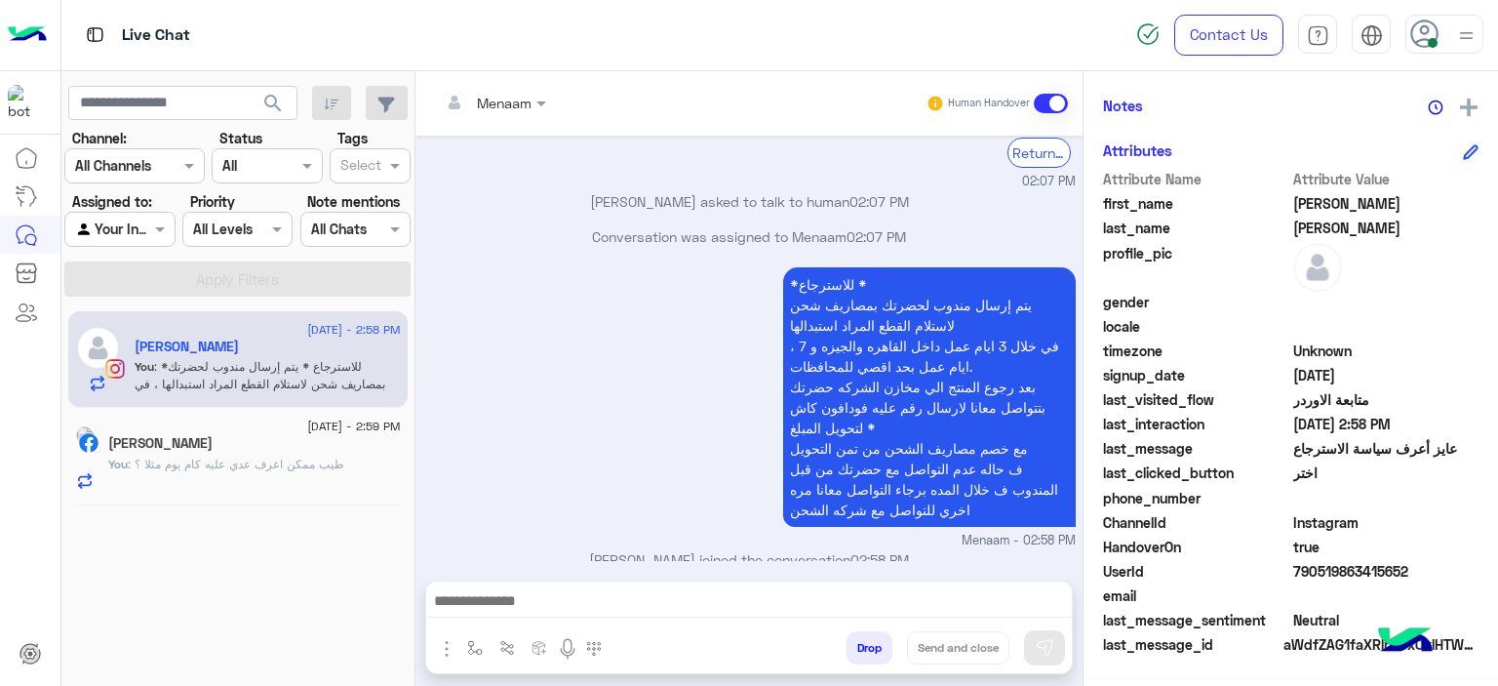
scroll to position [445, 0]
click at [299, 468] on span ": طيب ممكن اعرف عدي عليه كام يوم مثلا ؟" at bounding box center [236, 463] width 217 height 15
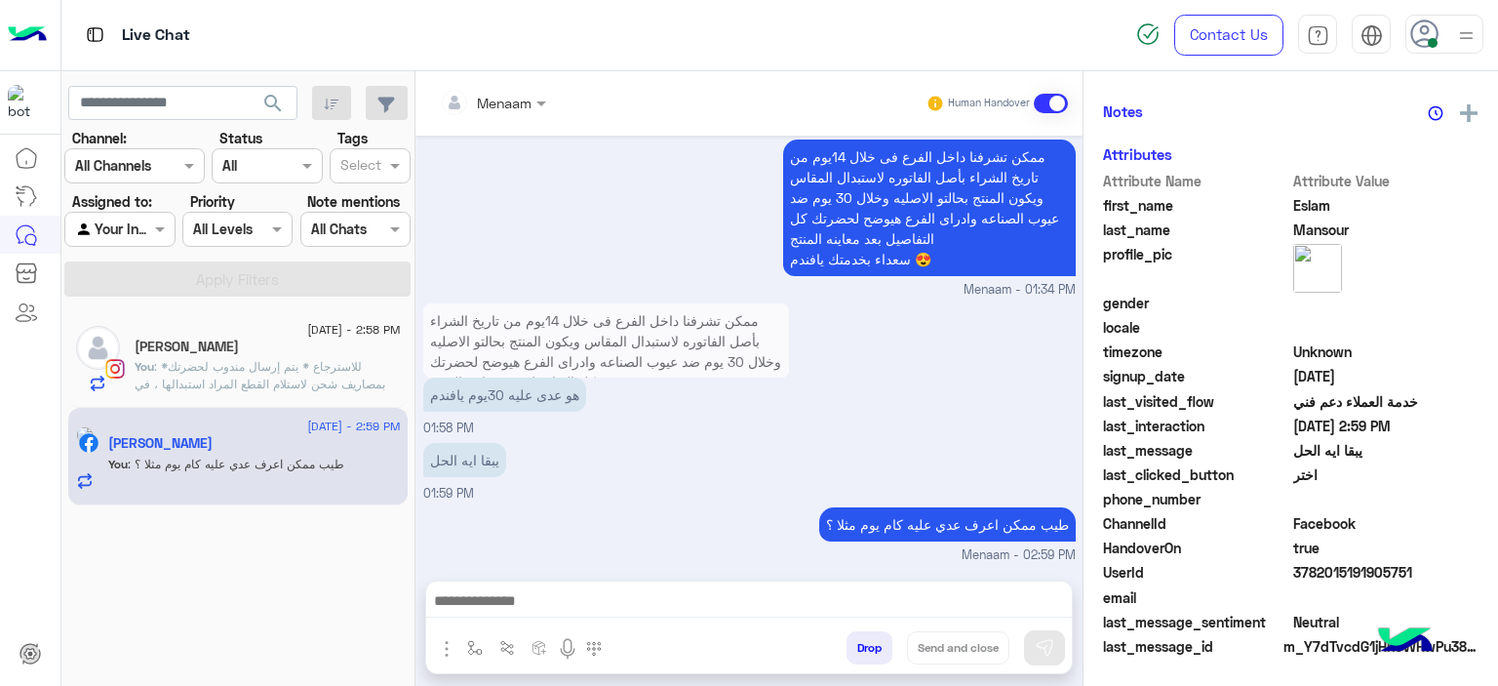
scroll to position [445, 0]
